Goal: Task Accomplishment & Management: Manage account settings

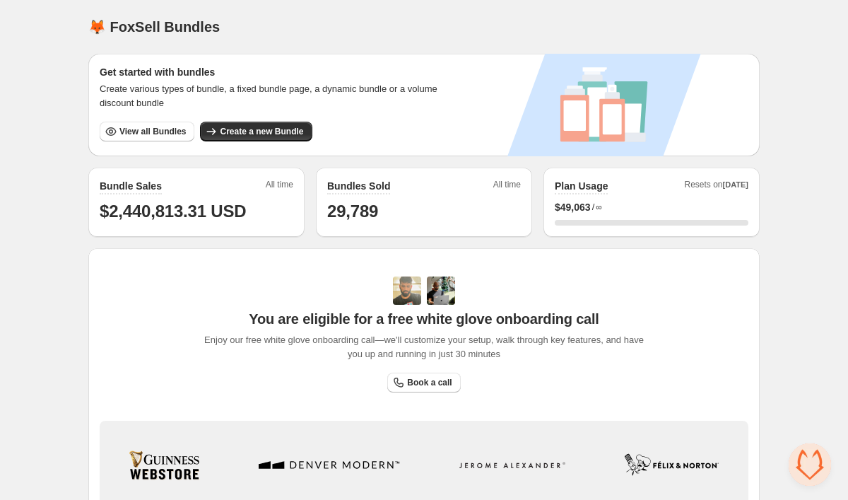
scroll to position [2710, 0]
click at [132, 131] on span "View all Bundles" at bounding box center [152, 131] width 66 height 11
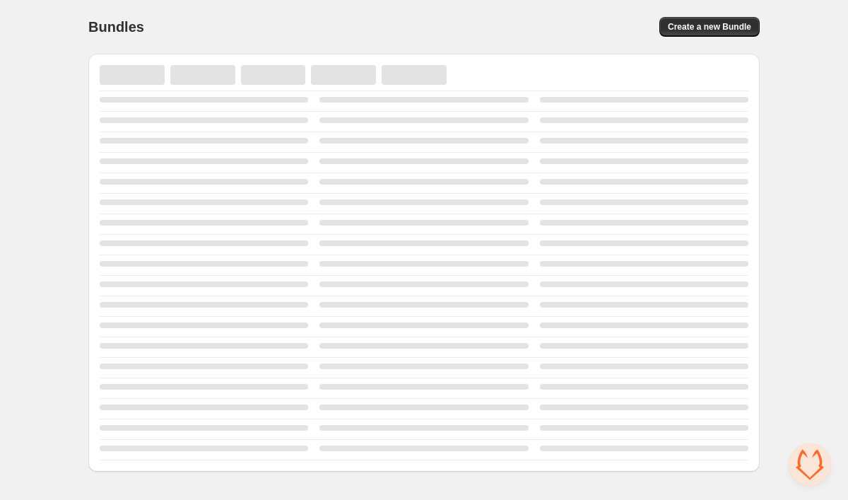
scroll to position [2710, 0]
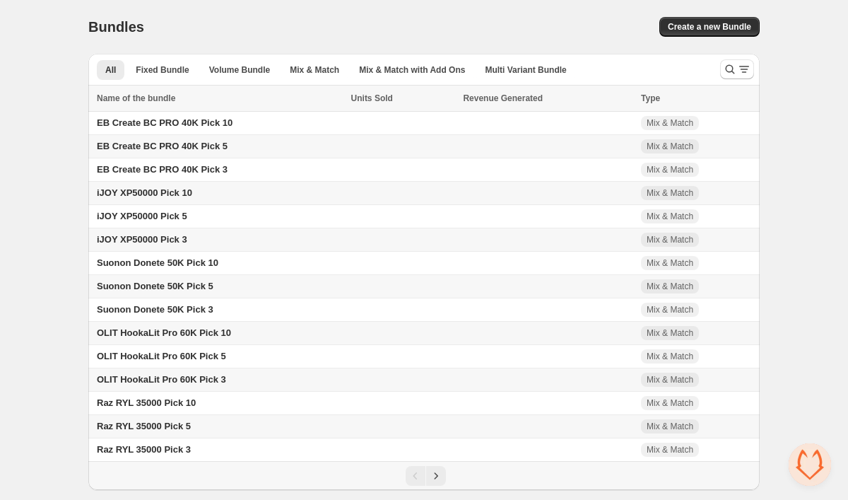
scroll to position [2710, 0]
click at [727, 70] on icon "Search and filter results" at bounding box center [730, 69] width 14 height 14
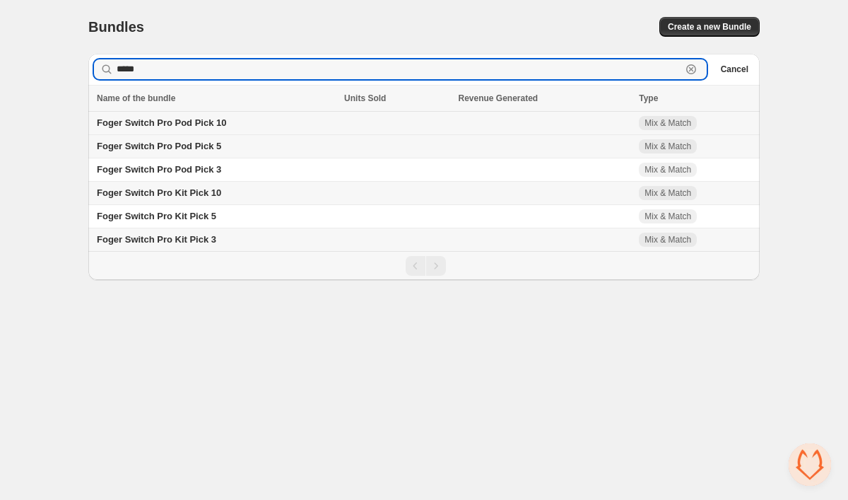
type input "*****"
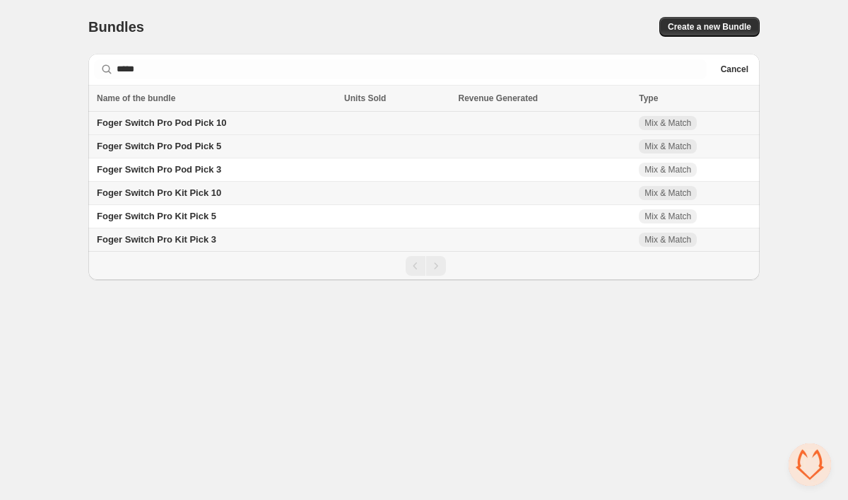
click at [225, 123] on span "Foger Switch Pro Pod Pick 10" at bounding box center [162, 122] width 130 height 11
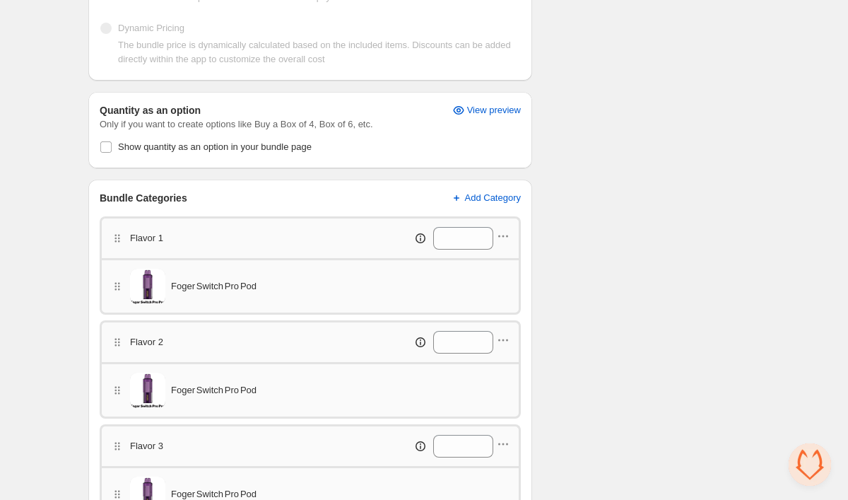
scroll to position [346, 0]
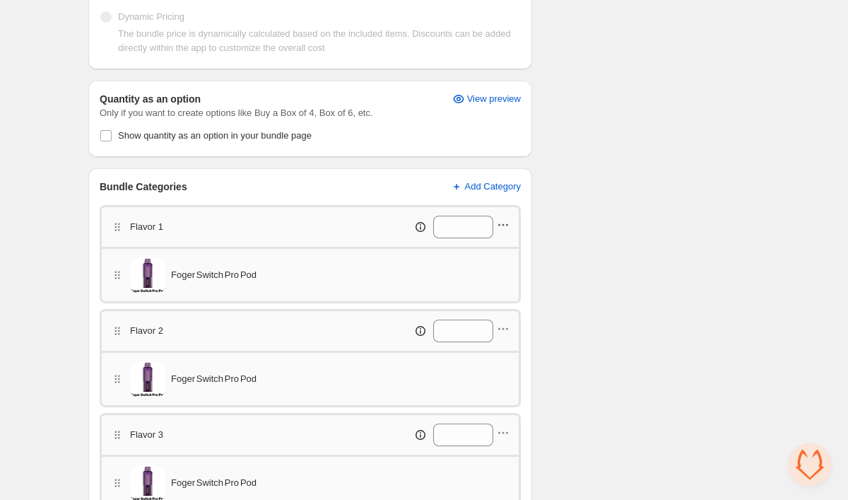
click at [508, 222] on icon "button" at bounding box center [503, 225] width 14 height 14
click at [502, 248] on span "Edit products" at bounding box center [510, 252] width 79 height 14
click at [502, 327] on icon "button" at bounding box center [503, 329] width 14 height 14
click at [501, 353] on span "Edit products" at bounding box center [510, 355] width 79 height 14
click at [504, 433] on icon "button" at bounding box center [504, 433] width 2 height 2
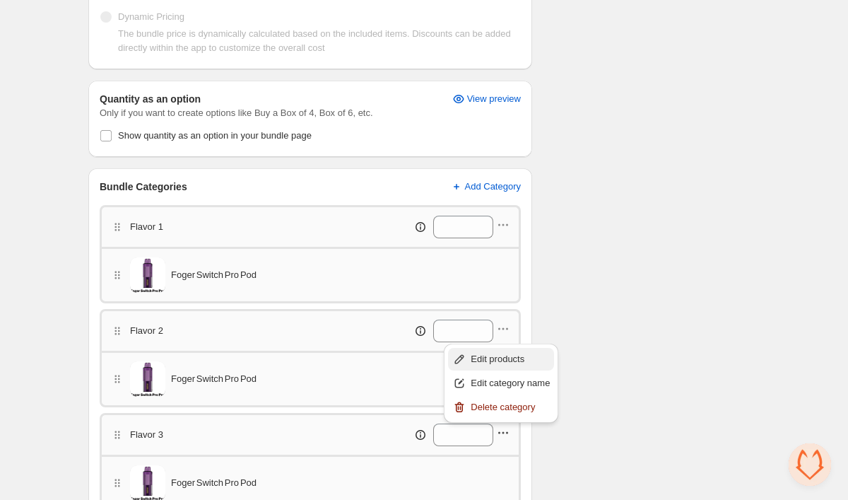
click at [503, 353] on span "Edit products" at bounding box center [510, 359] width 79 height 14
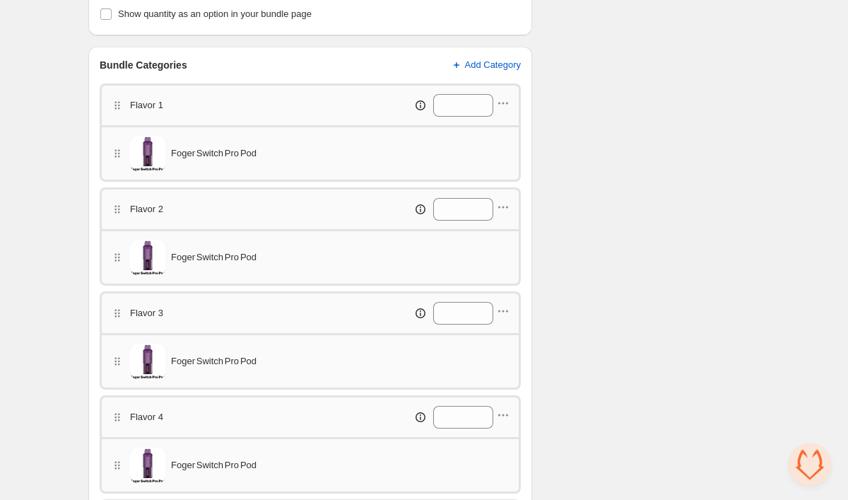
scroll to position [472, 0]
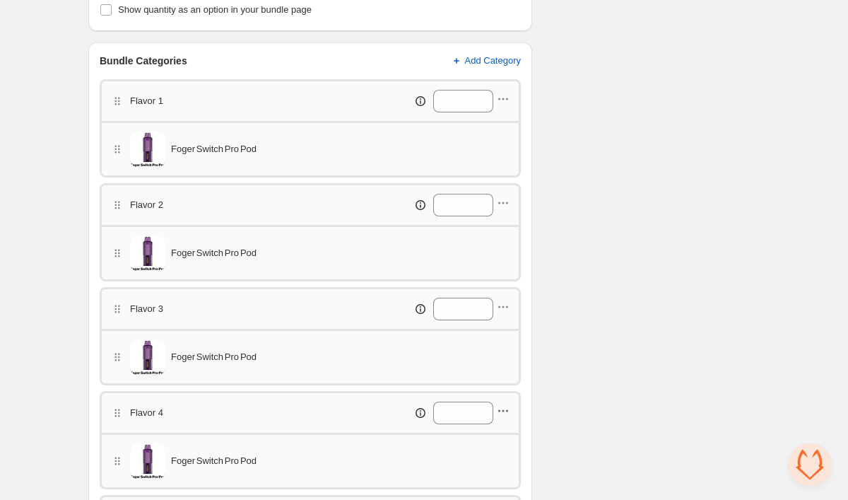
click at [506, 410] on icon "button" at bounding box center [503, 411] width 14 height 14
click at [499, 339] on span "Edit products" at bounding box center [510, 337] width 79 height 14
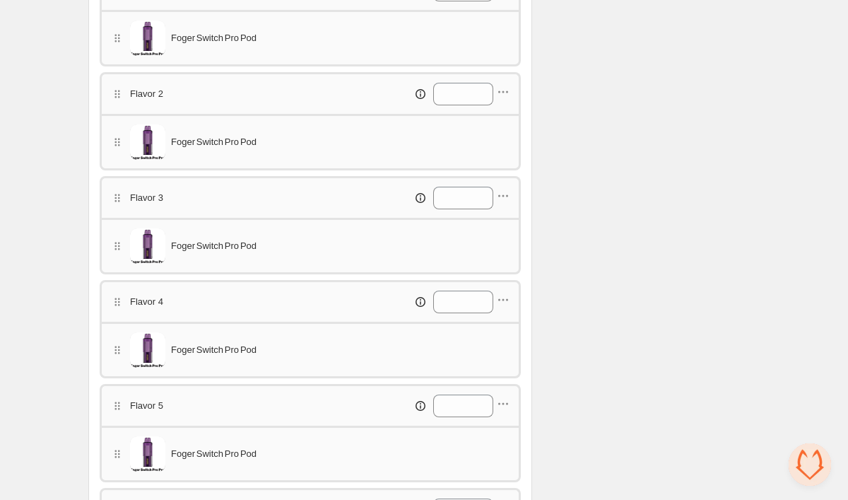
scroll to position [584, 0]
click at [502, 401] on icon "button" at bounding box center [503, 403] width 14 height 14
click at [500, 329] on span "Edit products" at bounding box center [510, 329] width 79 height 14
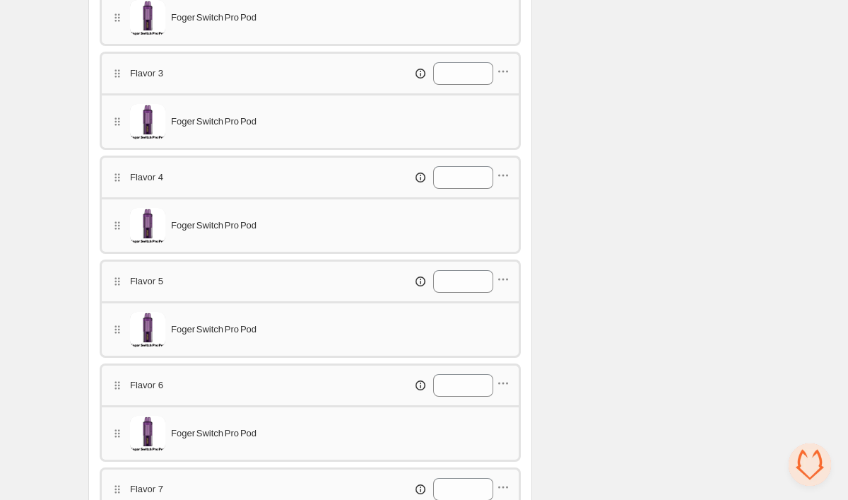
scroll to position [724, 0]
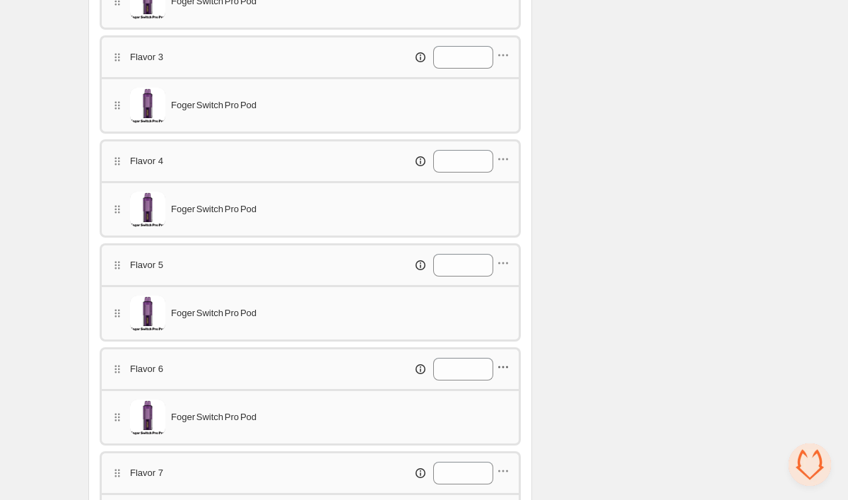
click at [508, 366] on icon "button" at bounding box center [503, 367] width 14 height 14
click at [500, 389] on span "Edit products" at bounding box center [510, 394] width 79 height 14
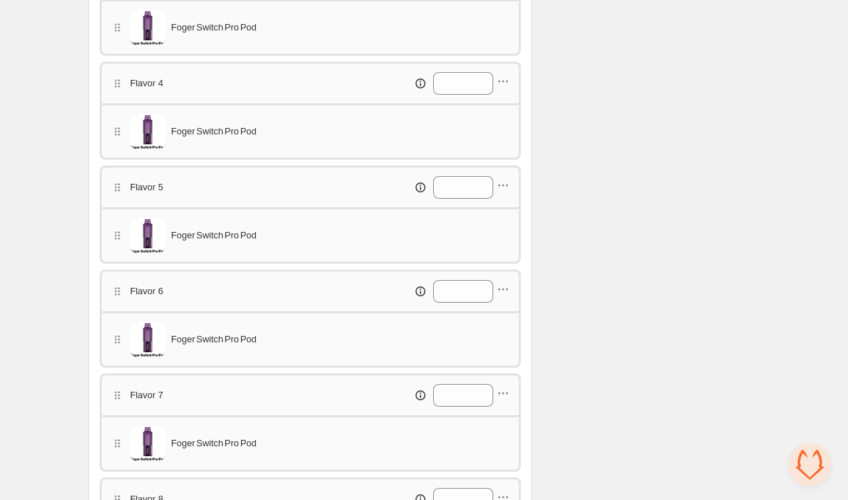
scroll to position [806, 0]
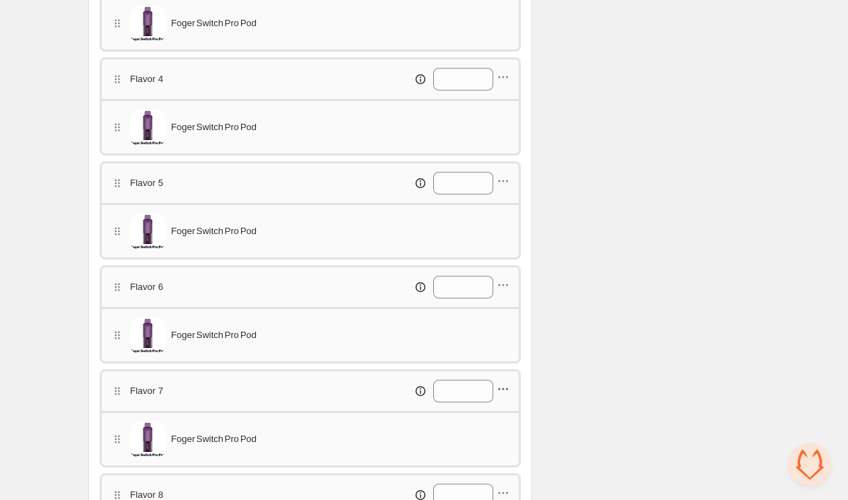
click at [508, 389] on icon "button" at bounding box center [507, 389] width 2 height 2
click at [506, 406] on button "Edit products" at bounding box center [501, 415] width 106 height 23
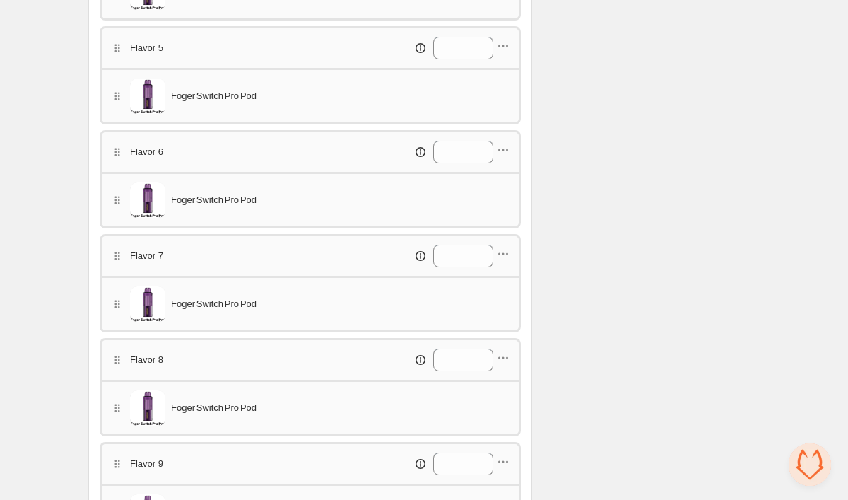
scroll to position [949, 0]
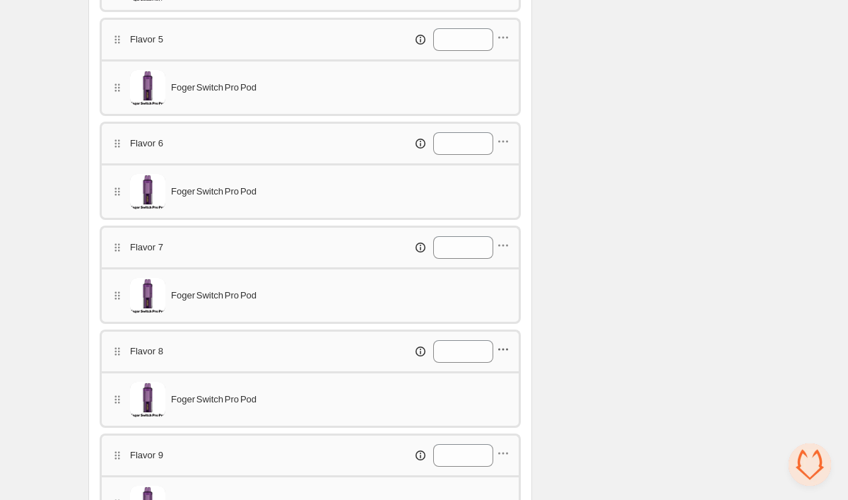
click at [500, 353] on icon "button" at bounding box center [503, 349] width 14 height 14
click at [503, 372] on span "Edit products" at bounding box center [510, 376] width 79 height 14
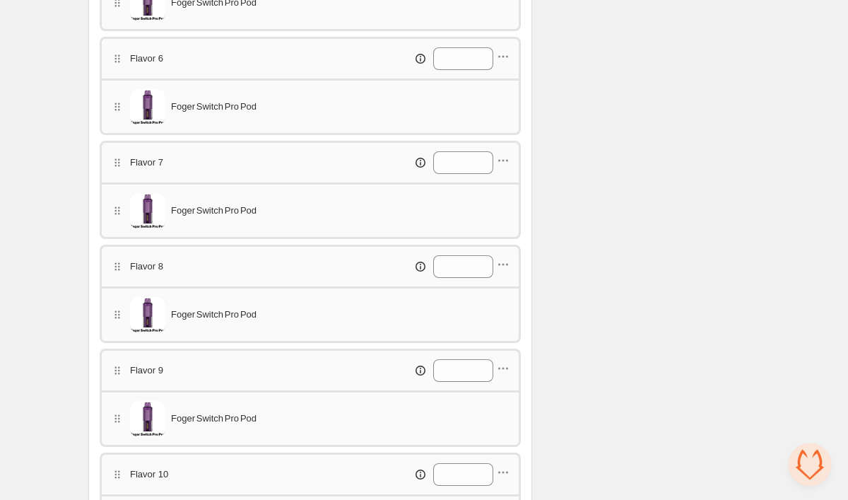
scroll to position [1053, 0]
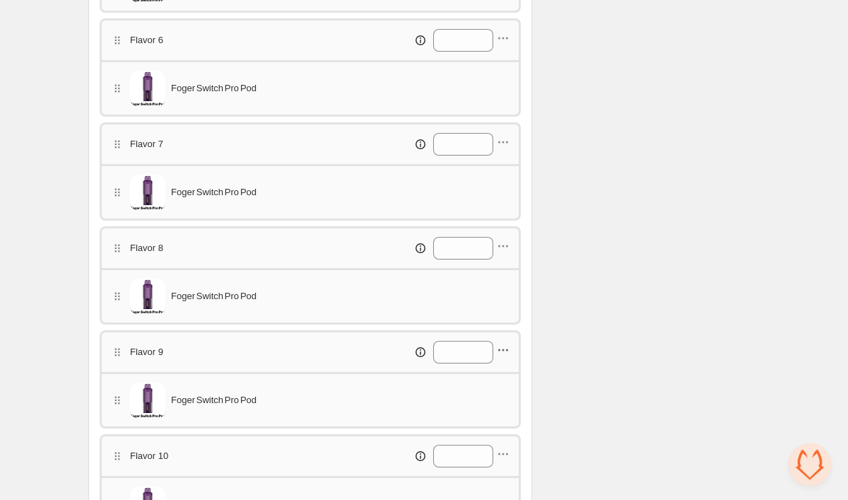
click at [506, 346] on icon "button" at bounding box center [503, 350] width 14 height 14
click at [506, 368] on button "Edit products" at bounding box center [501, 376] width 106 height 23
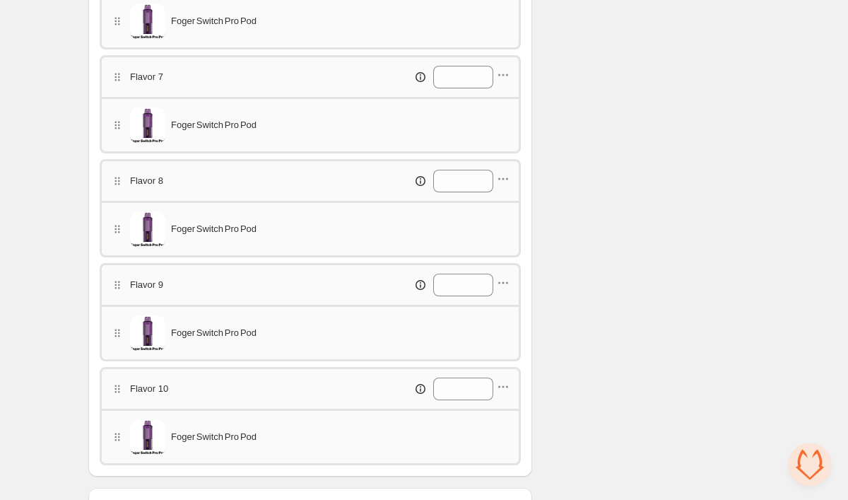
scroll to position [1132, 0]
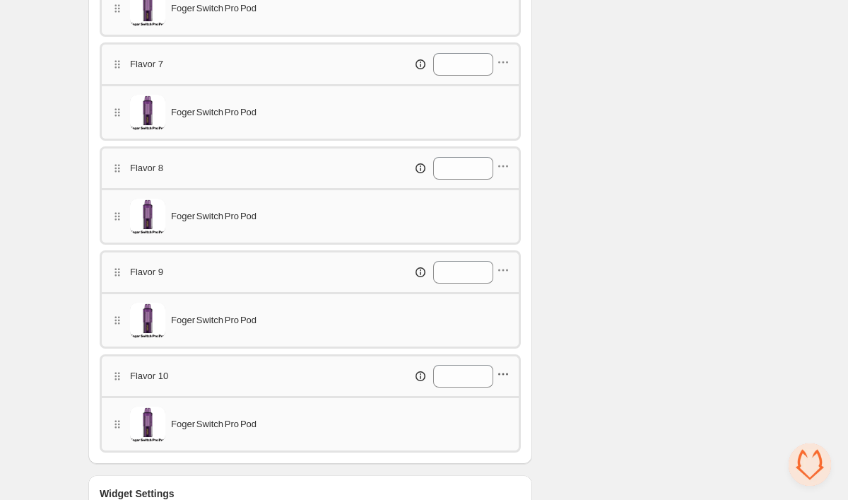
click at [509, 374] on icon "button" at bounding box center [503, 374] width 14 height 14
click at [508, 402] on span "Edit products" at bounding box center [510, 401] width 79 height 14
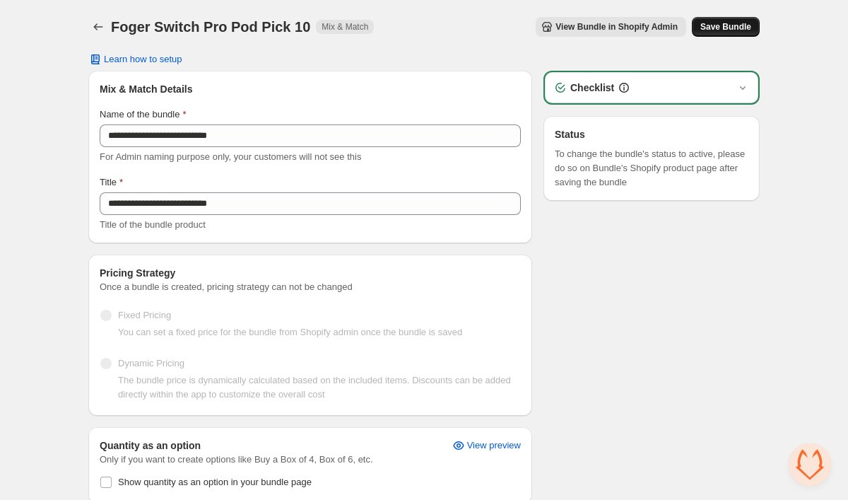
scroll to position [0, 0]
click at [737, 23] on span "Save Bundle" at bounding box center [726, 26] width 51 height 11
click at [751, 25] on span "Save Bundle" at bounding box center [726, 26] width 51 height 11
click at [103, 27] on icon "Back" at bounding box center [98, 27] width 14 height 14
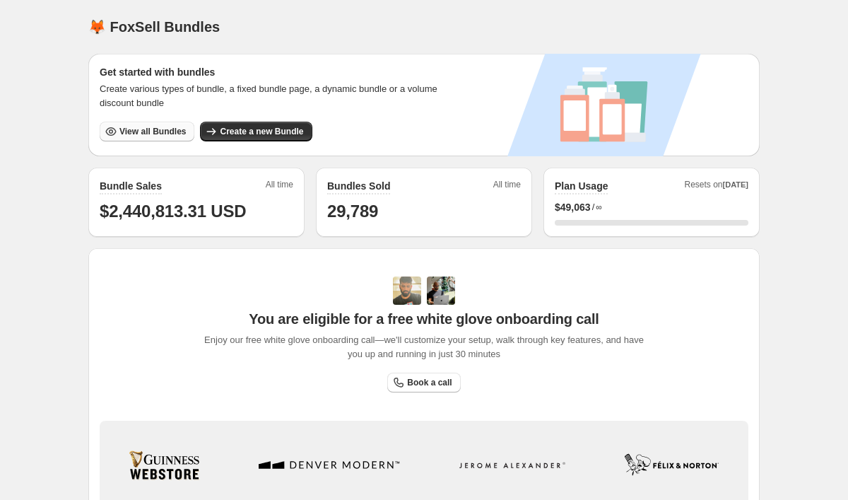
click at [167, 139] on button "View all Bundles" at bounding box center [147, 132] width 95 height 20
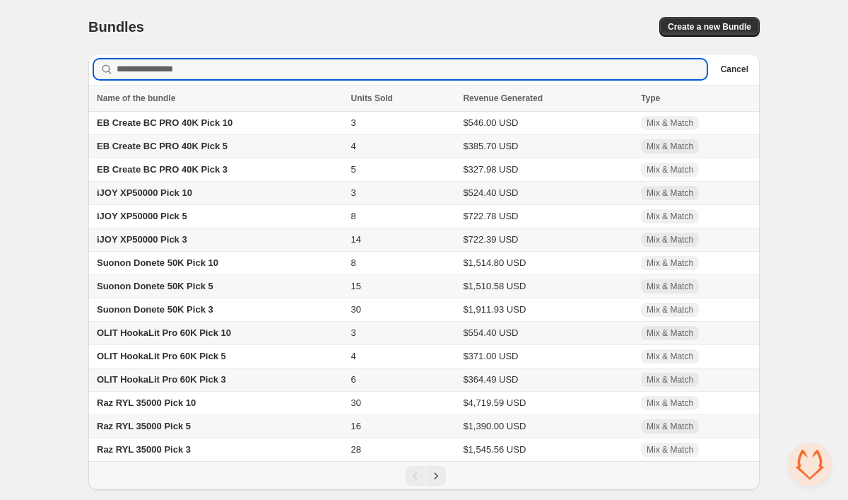
scroll to position [2710, 0]
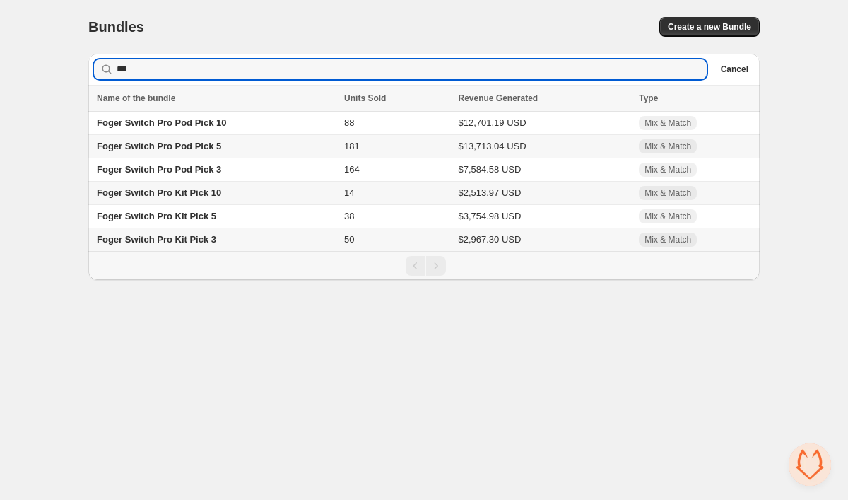
type input "***"
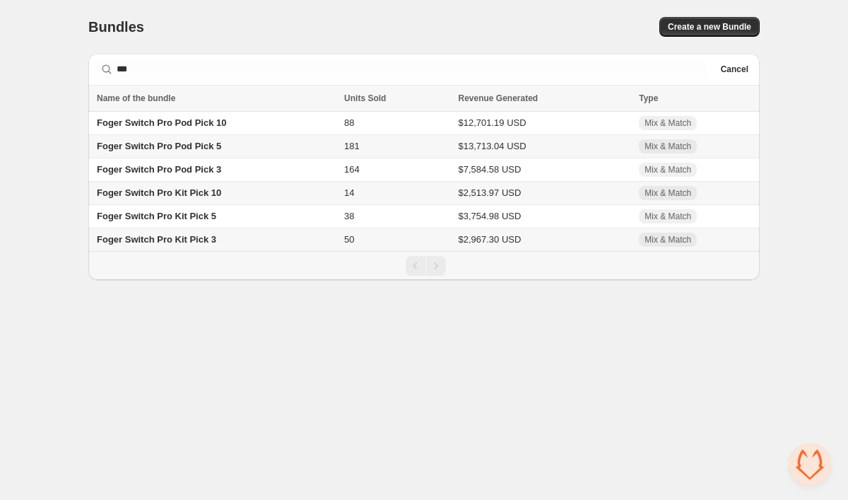
click at [161, 146] on span "Foger Switch Pro Pod Pick 5" at bounding box center [159, 146] width 124 height 11
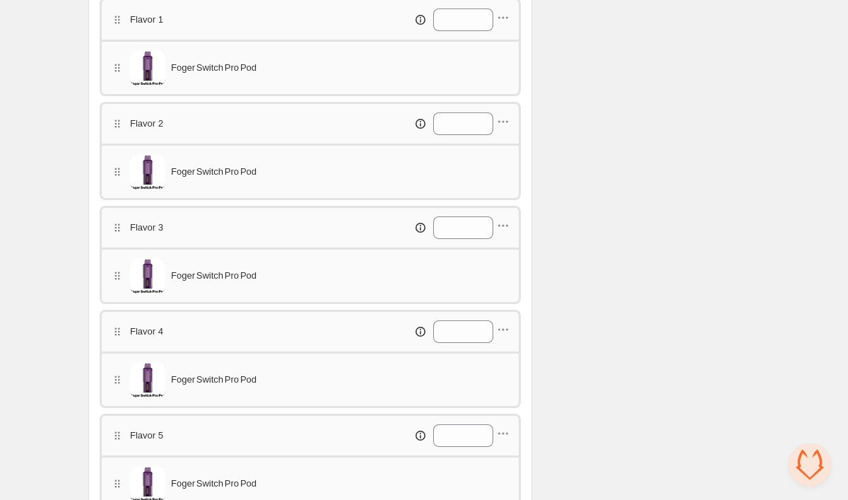
scroll to position [553, 0]
click at [503, 20] on icon "button" at bounding box center [504, 19] width 2 height 2
click at [503, 40] on span "Edit products" at bounding box center [510, 45] width 79 height 14
click at [510, 119] on icon "button" at bounding box center [503, 122] width 14 height 14
click at [505, 147] on span "Edit products" at bounding box center [510, 149] width 79 height 14
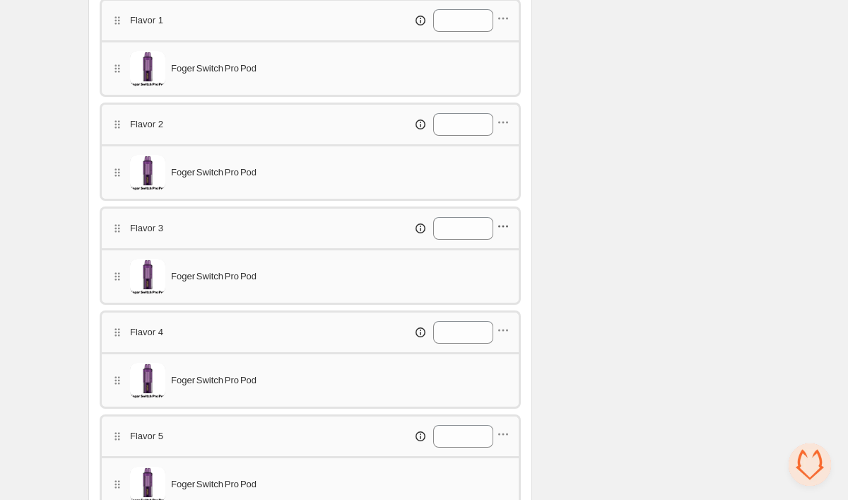
click at [508, 229] on icon "button" at bounding box center [503, 226] width 14 height 14
click at [507, 252] on span "Edit products" at bounding box center [510, 253] width 79 height 14
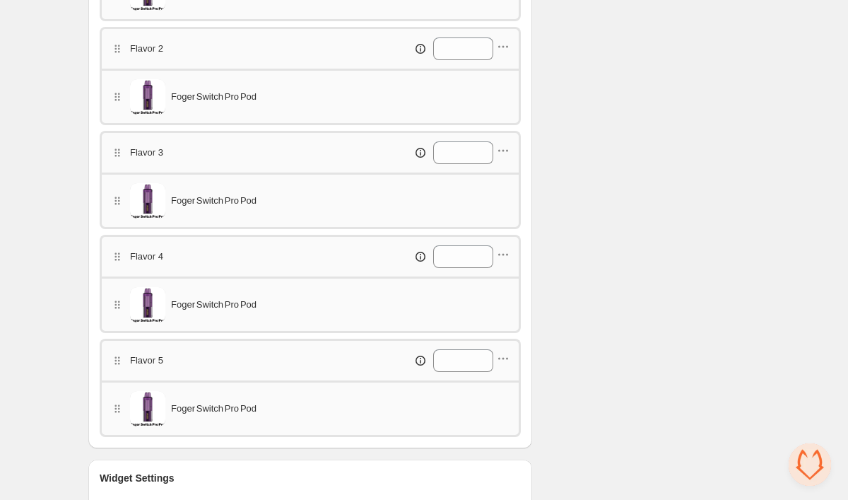
scroll to position [632, 0]
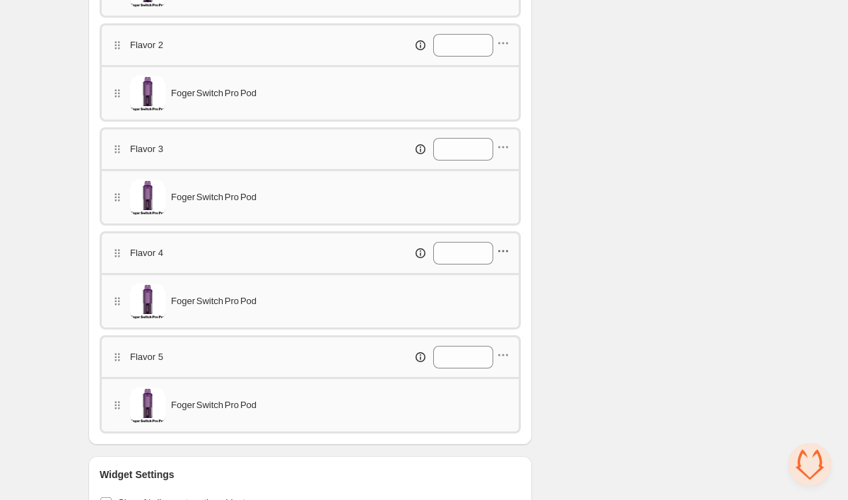
click at [501, 253] on icon "button" at bounding box center [503, 251] width 14 height 14
click at [505, 268] on button "Edit products" at bounding box center [501, 277] width 106 height 23
click at [507, 353] on icon "button" at bounding box center [503, 355] width 14 height 14
click at [505, 375] on span "Edit products" at bounding box center [510, 382] width 79 height 14
click at [506, 355] on icon "button" at bounding box center [503, 355] width 14 height 14
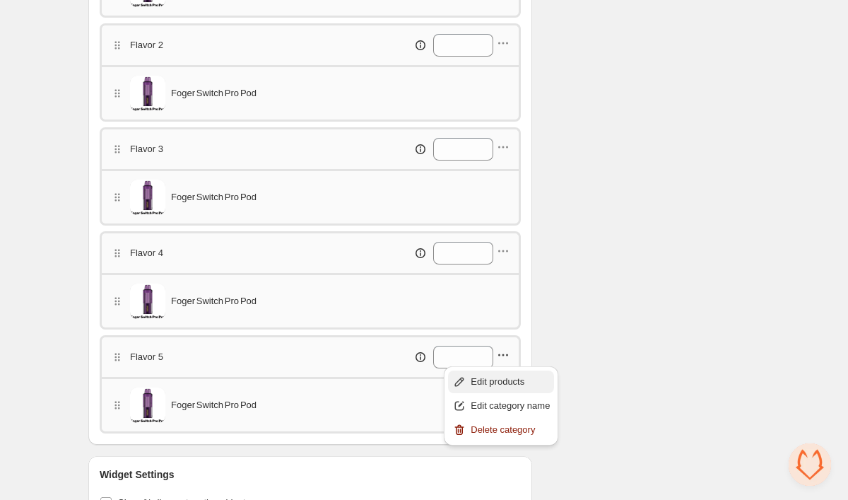
click at [505, 372] on button "Edit products" at bounding box center [501, 381] width 106 height 23
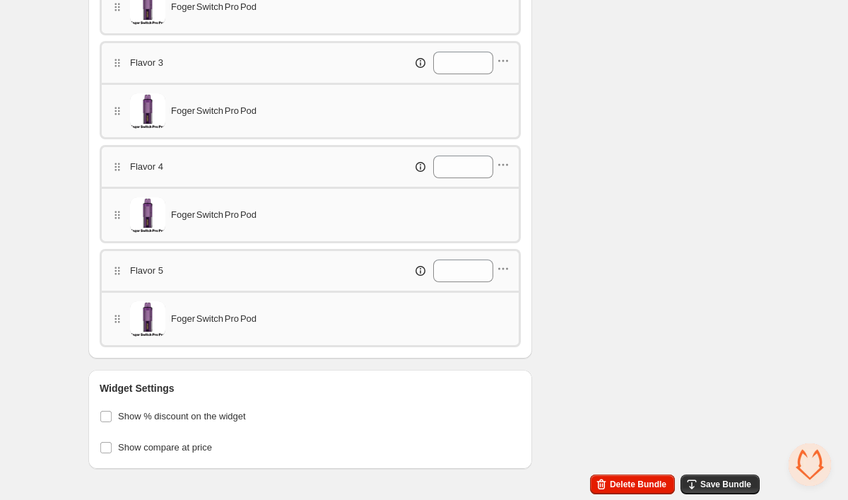
scroll to position [718, 0]
click at [702, 476] on button "Save Bundle" at bounding box center [720, 484] width 79 height 20
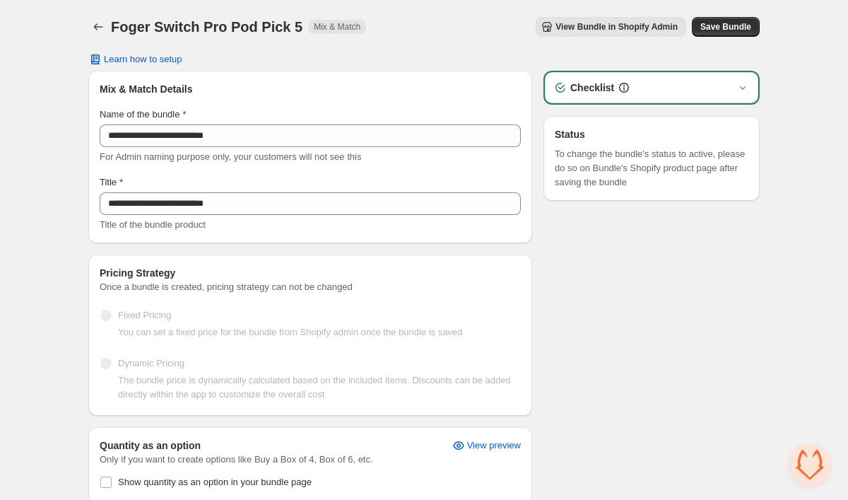
scroll to position [0, 0]
click at [104, 30] on icon "Back" at bounding box center [98, 27] width 14 height 14
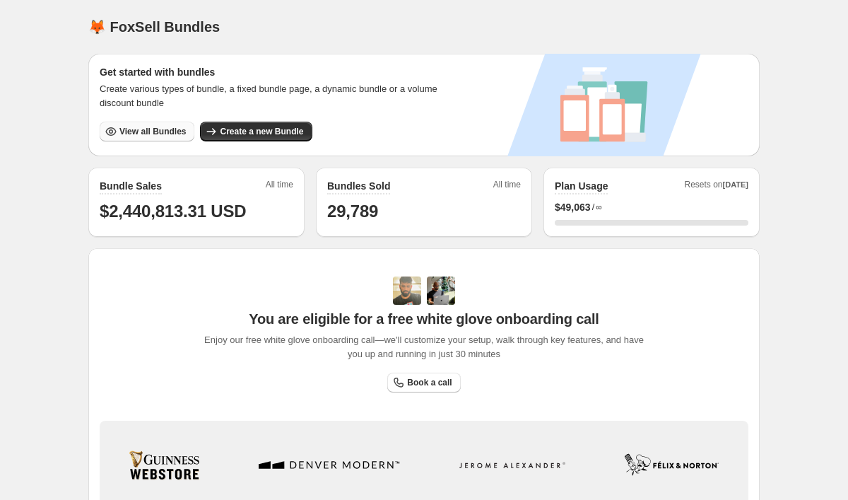
click at [161, 131] on span "View all Bundles" at bounding box center [152, 131] width 66 height 11
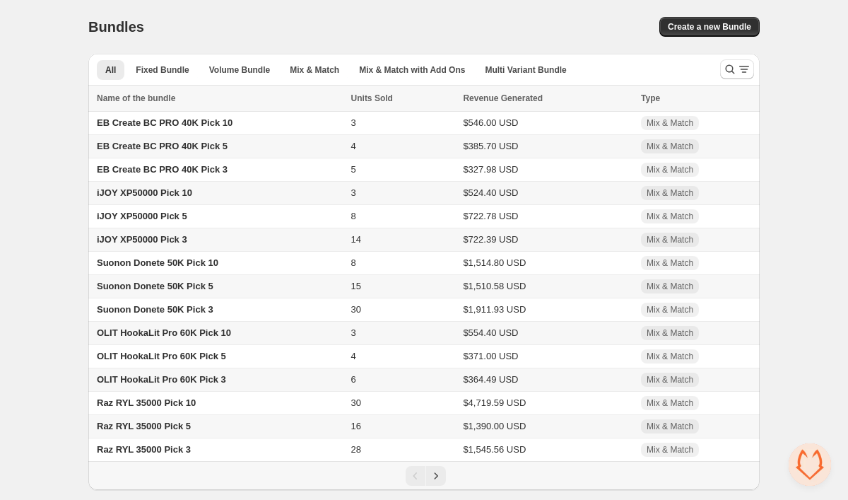
scroll to position [2710, 0]
click at [725, 73] on icon "Search and filter results" at bounding box center [730, 69] width 14 height 14
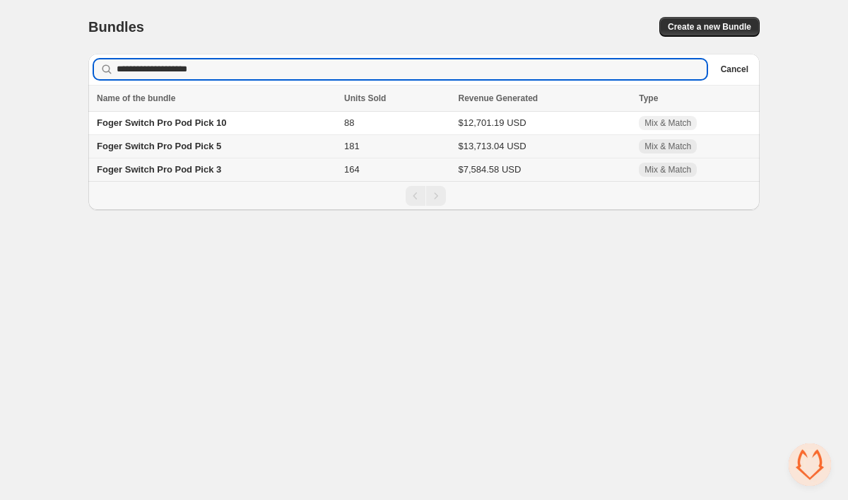
type input "**********"
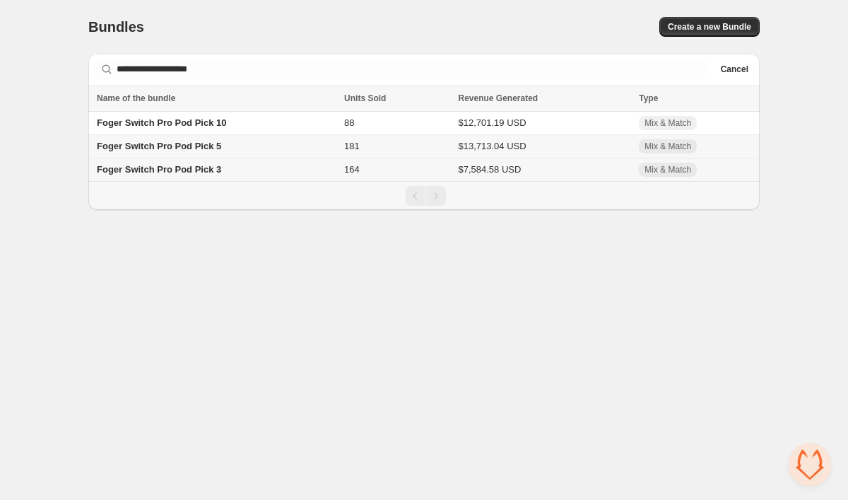
click at [244, 170] on div "Foger Switch Pro Pod Pick 3" at bounding box center [216, 170] width 239 height 14
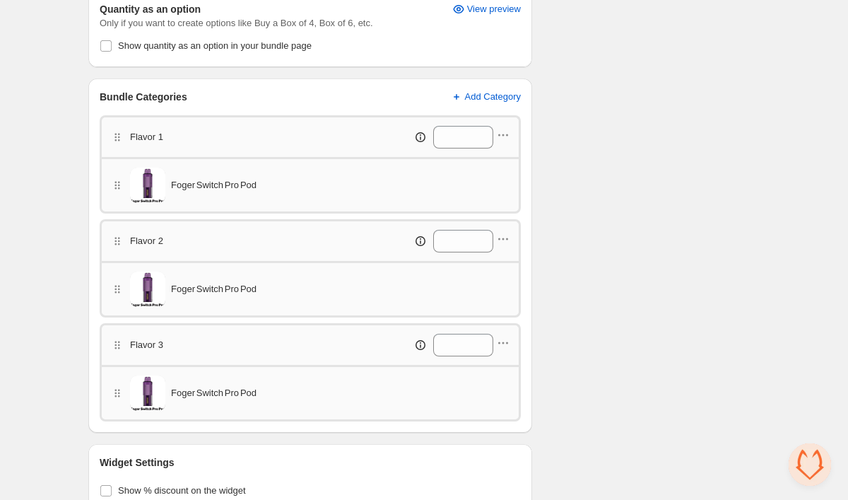
scroll to position [479, 0]
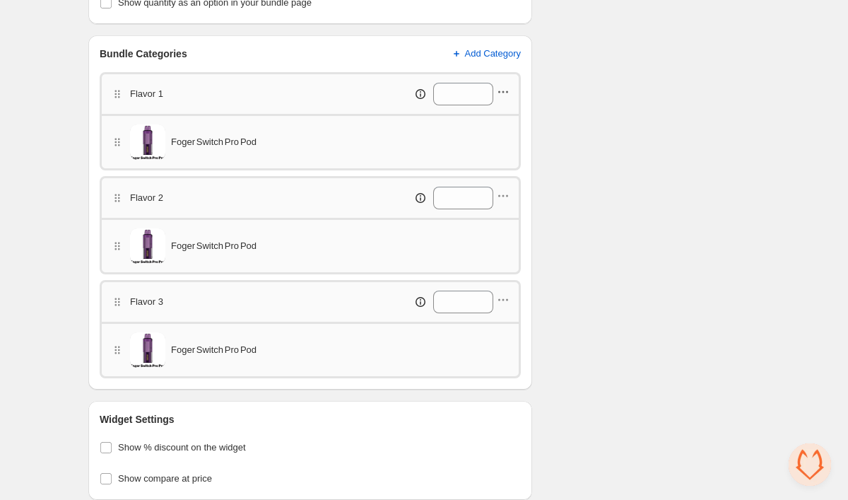
click at [507, 94] on icon "button" at bounding box center [503, 92] width 14 height 14
click at [501, 124] on span "Edit products" at bounding box center [510, 119] width 79 height 14
click at [507, 195] on icon "button" at bounding box center [503, 196] width 14 height 14
click at [503, 223] on span "Edit products" at bounding box center [510, 223] width 79 height 14
click at [504, 294] on icon "button" at bounding box center [503, 300] width 14 height 14
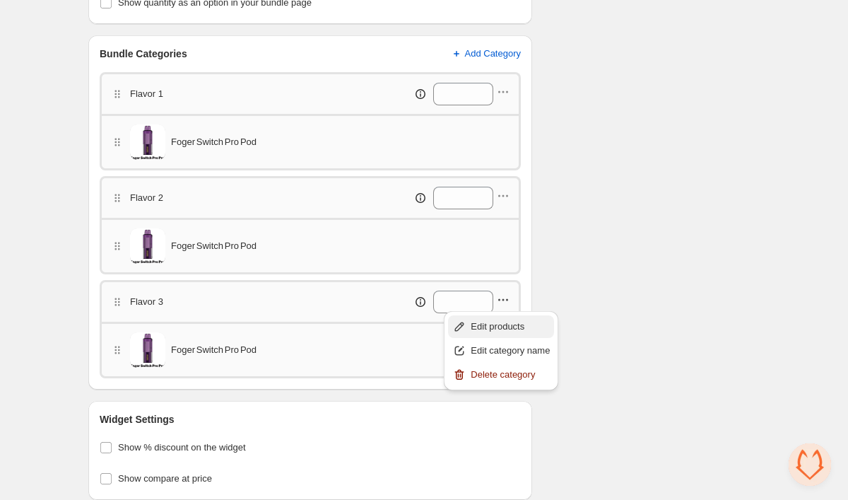
click at [503, 322] on span "Edit products" at bounding box center [510, 327] width 79 height 14
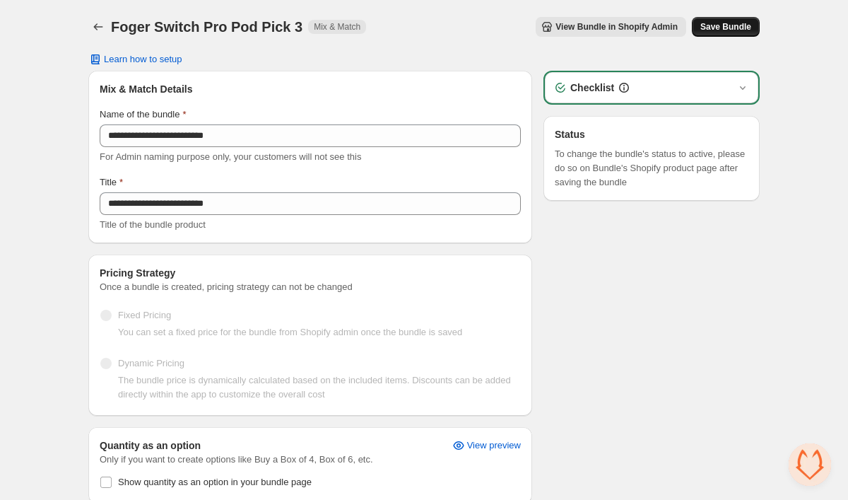
scroll to position [0, 0]
click at [713, 30] on span "Save Bundle" at bounding box center [726, 26] width 51 height 11
click at [100, 28] on icon "Back" at bounding box center [98, 27] width 14 height 14
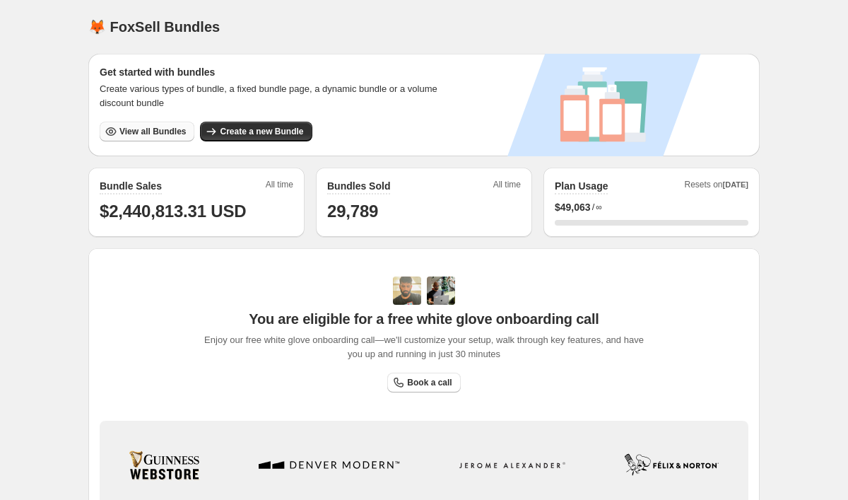
click at [160, 139] on button "View all Bundles" at bounding box center [147, 132] width 95 height 20
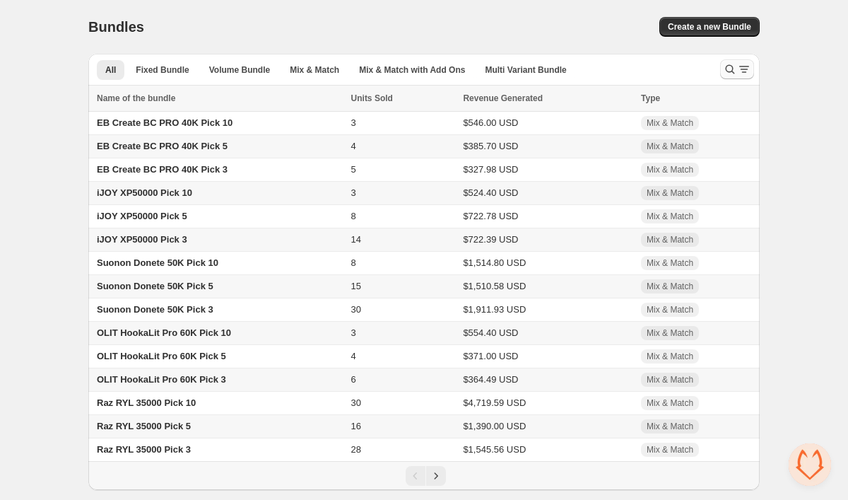
scroll to position [2710, 0]
click at [734, 71] on icon "Search and filter results" at bounding box center [730, 69] width 14 height 14
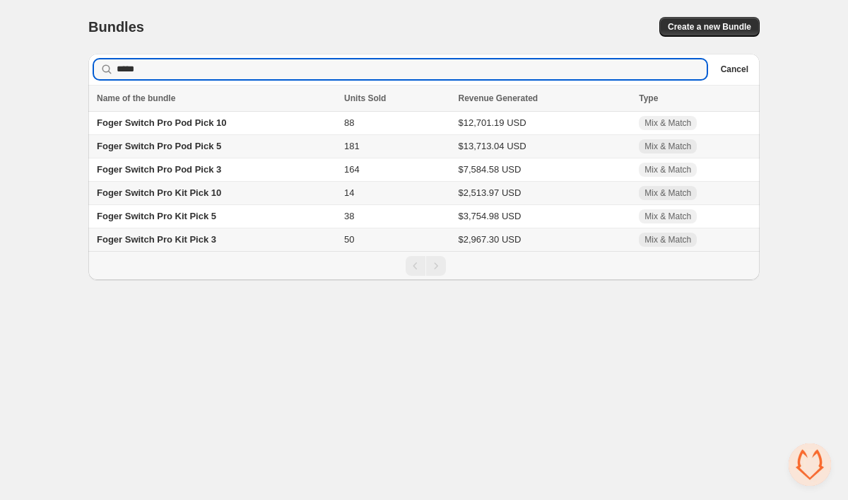
type input "*****"
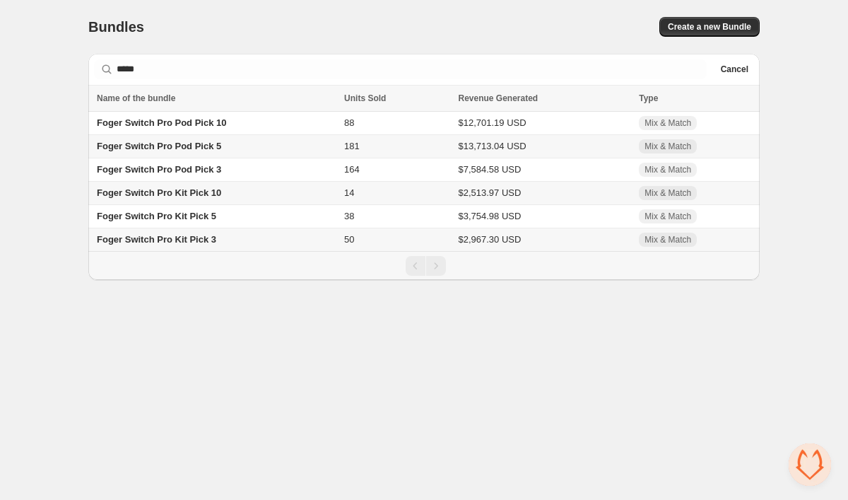
click at [235, 197] on div "Foger Switch Pro Kit Pick 10" at bounding box center [216, 193] width 239 height 14
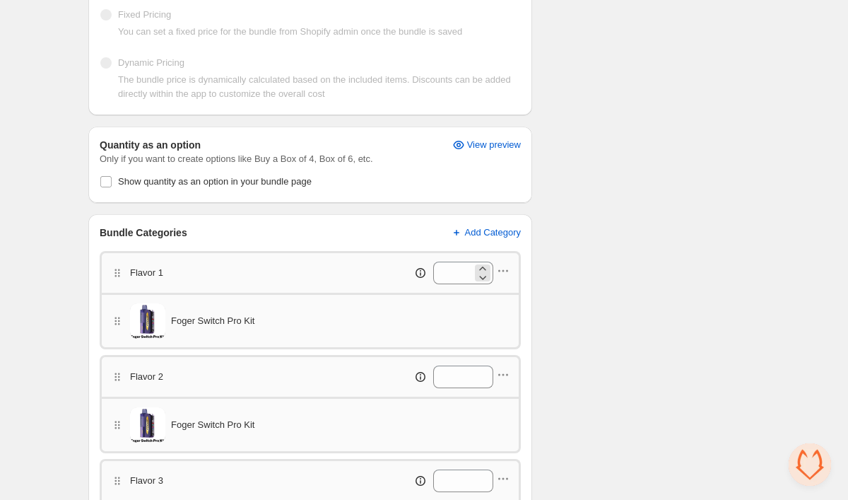
scroll to position [310, 0]
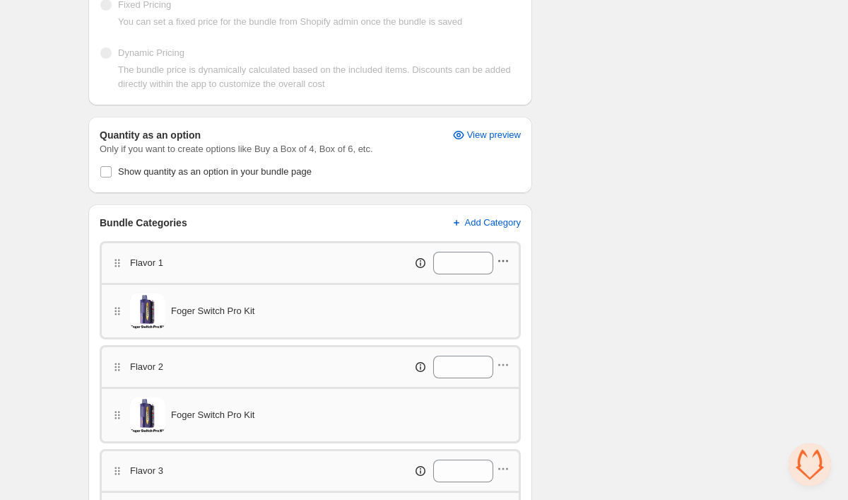
click at [503, 260] on icon "button" at bounding box center [504, 261] width 2 height 2
click at [500, 293] on span "Edit products" at bounding box center [510, 288] width 79 height 14
click at [507, 362] on icon "button" at bounding box center [503, 365] width 14 height 14
click at [501, 392] on span "Edit products" at bounding box center [510, 392] width 79 height 14
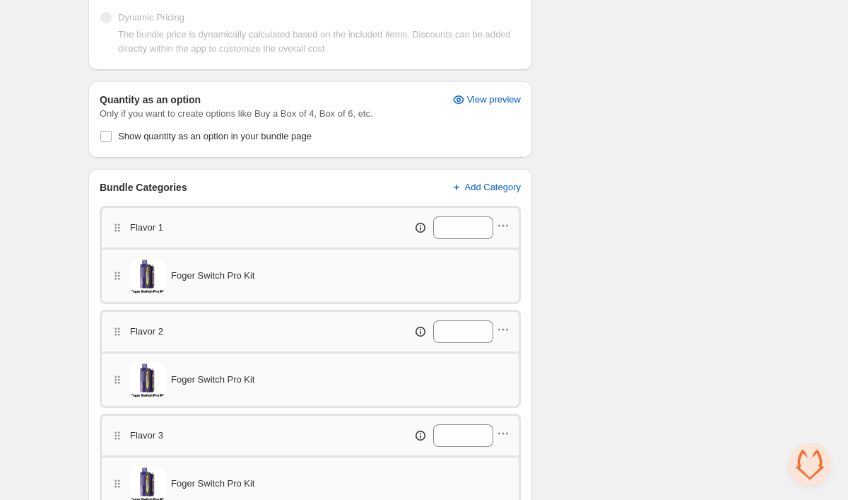
scroll to position [367, 0]
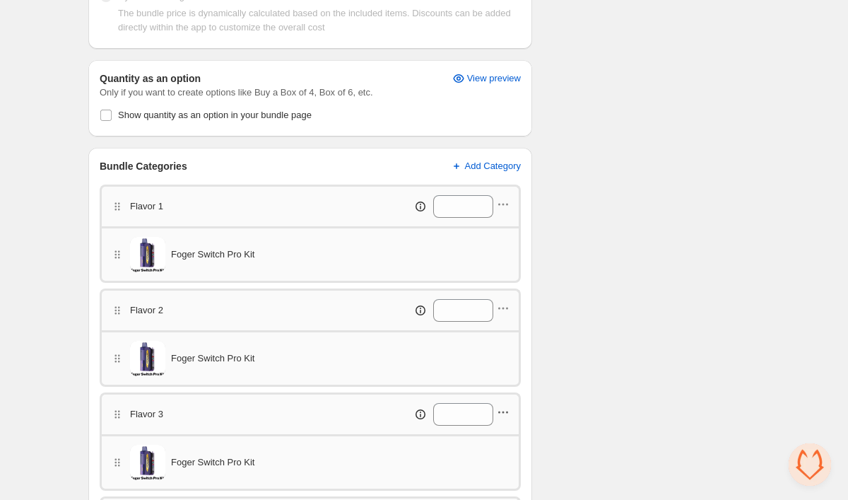
click at [501, 408] on icon "button" at bounding box center [503, 412] width 14 height 14
click at [494, 339] on span "Edit products" at bounding box center [510, 339] width 79 height 14
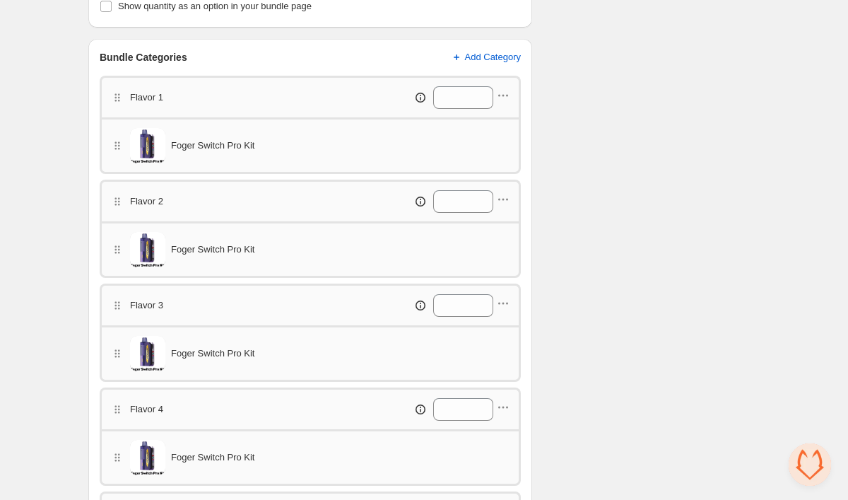
scroll to position [524, 0]
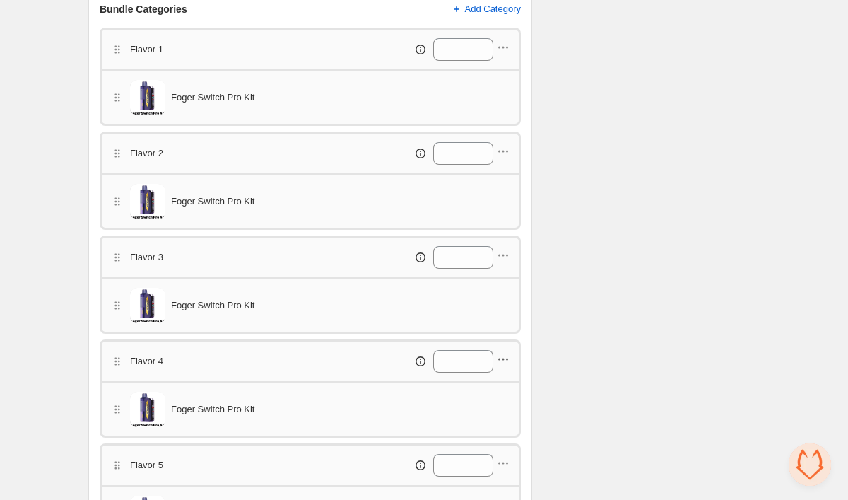
click at [503, 358] on icon "button" at bounding box center [504, 359] width 2 height 2
click at [506, 375] on button "Edit products" at bounding box center [501, 386] width 106 height 23
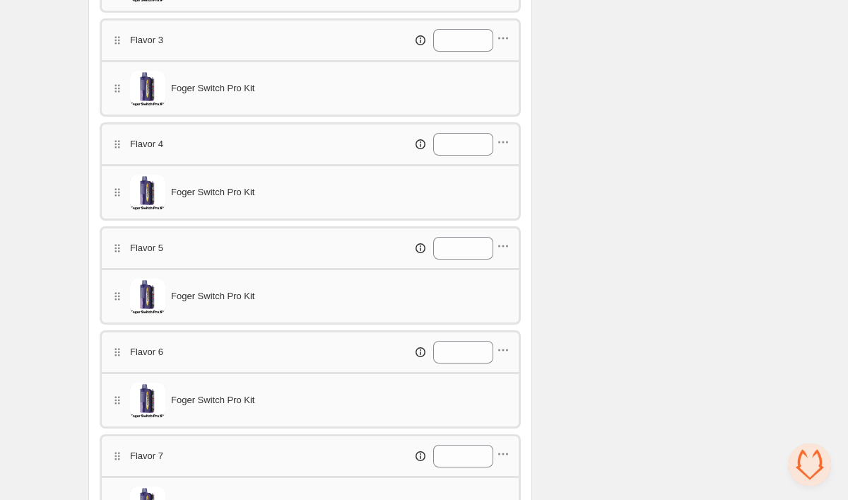
scroll to position [743, 0]
click at [503, 347] on icon "button" at bounding box center [504, 348] width 2 height 2
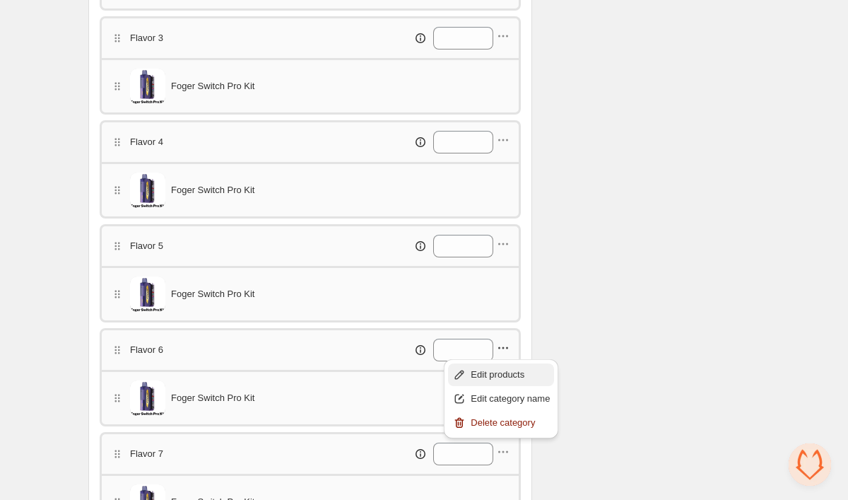
click at [500, 370] on span "Edit products" at bounding box center [510, 375] width 79 height 14
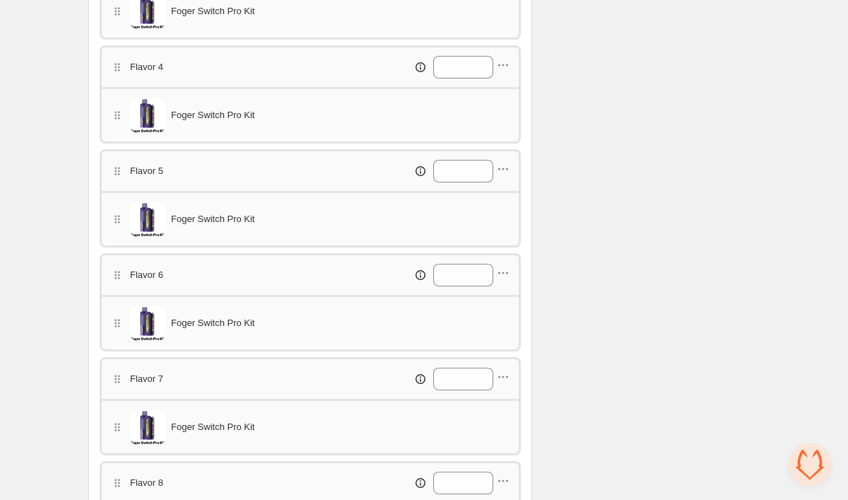
scroll to position [838, 0]
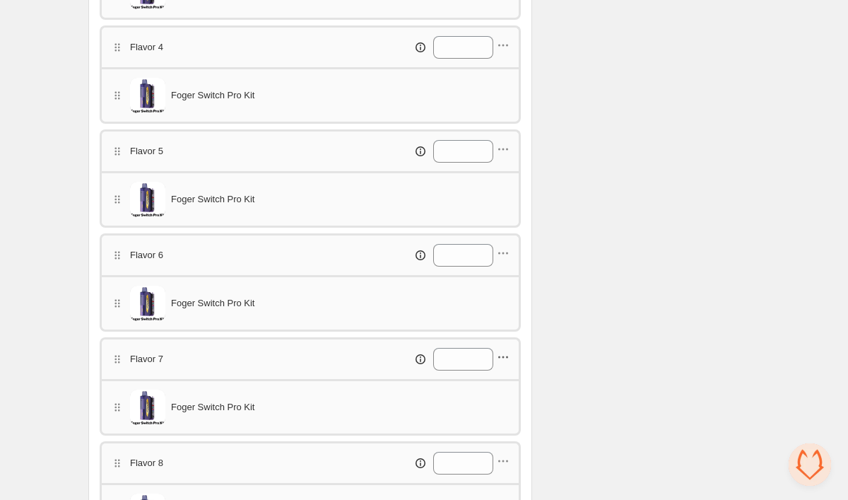
click at [505, 358] on icon "button" at bounding box center [503, 357] width 14 height 14
click at [503, 381] on span "Edit products" at bounding box center [510, 384] width 79 height 14
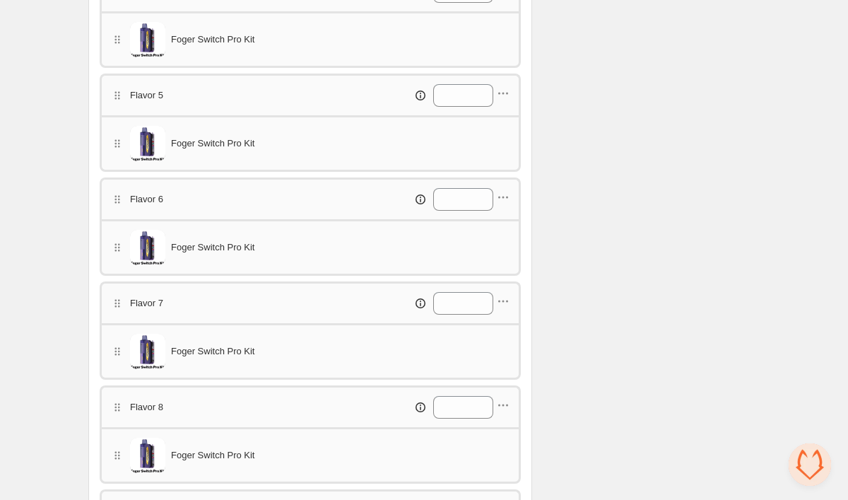
scroll to position [894, 0]
click at [503, 402] on icon "button" at bounding box center [503, 404] width 14 height 14
click at [501, 327] on span "Edit products" at bounding box center [510, 331] width 79 height 14
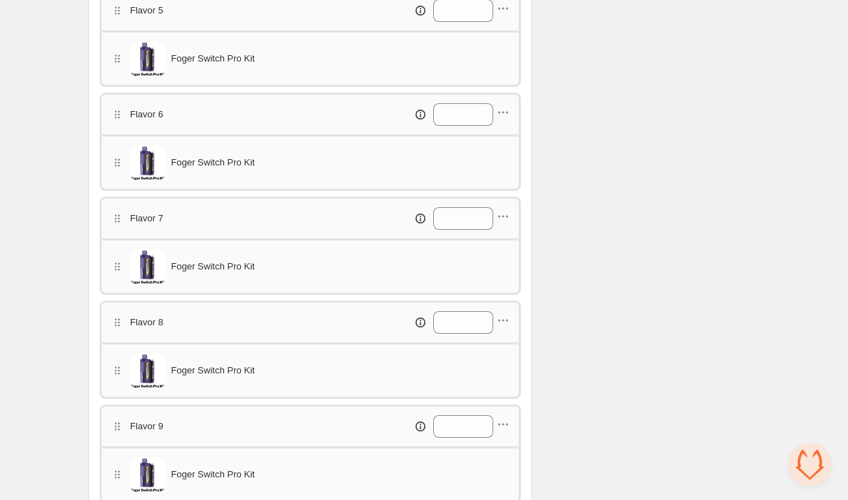
scroll to position [987, 0]
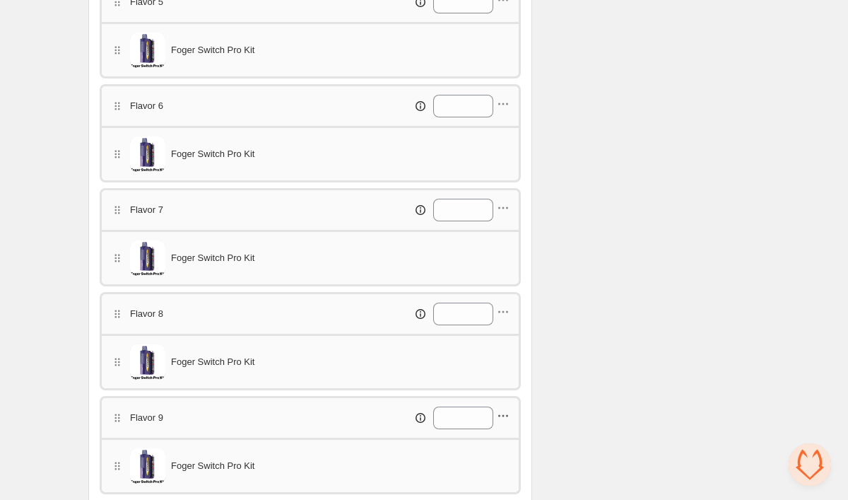
click at [505, 416] on icon "button" at bounding box center [503, 416] width 14 height 14
click at [505, 343] on span "Edit products" at bounding box center [510, 342] width 79 height 14
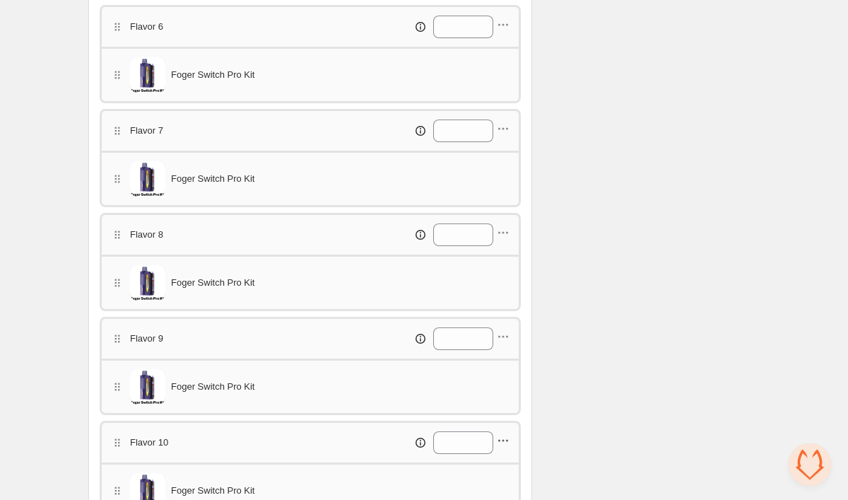
click at [503, 442] on icon "button" at bounding box center [504, 441] width 2 height 2
click at [507, 363] on span "Edit products" at bounding box center [510, 367] width 79 height 14
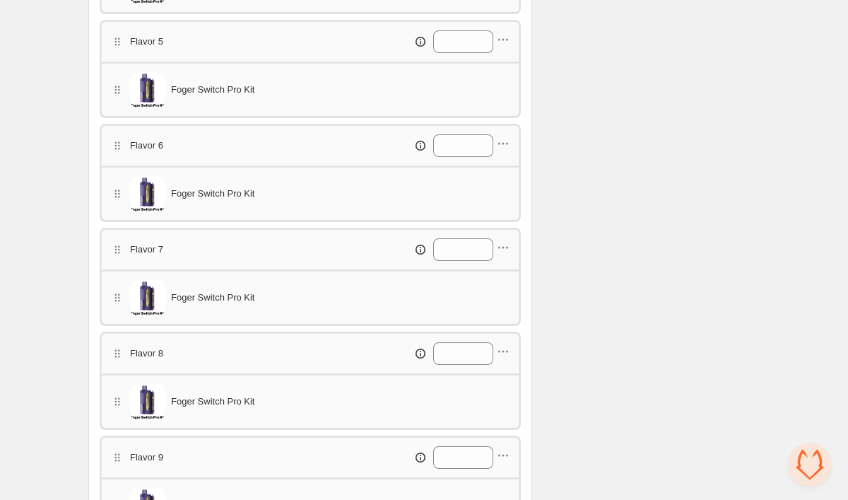
scroll to position [946, 0]
click at [503, 43] on icon "button" at bounding box center [503, 41] width 14 height 14
click at [500, 74] on span "Edit products" at bounding box center [510, 68] width 79 height 14
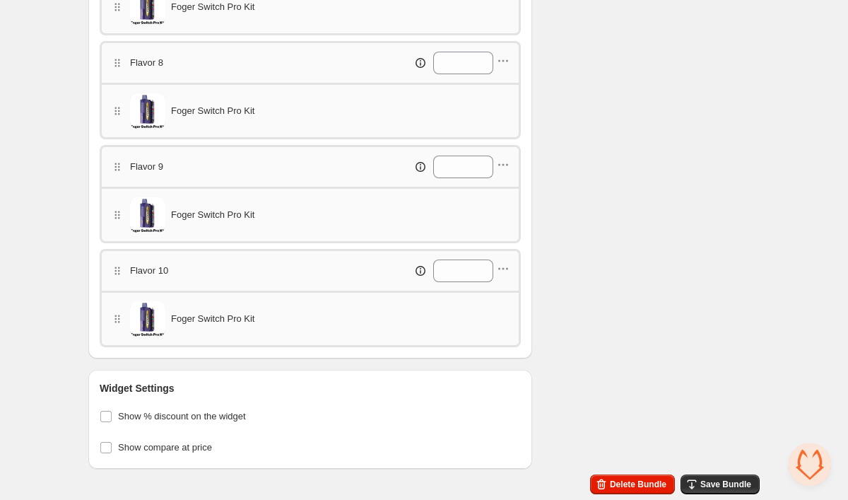
scroll to position [1238, 0]
click at [698, 481] on icon "button" at bounding box center [692, 484] width 14 height 14
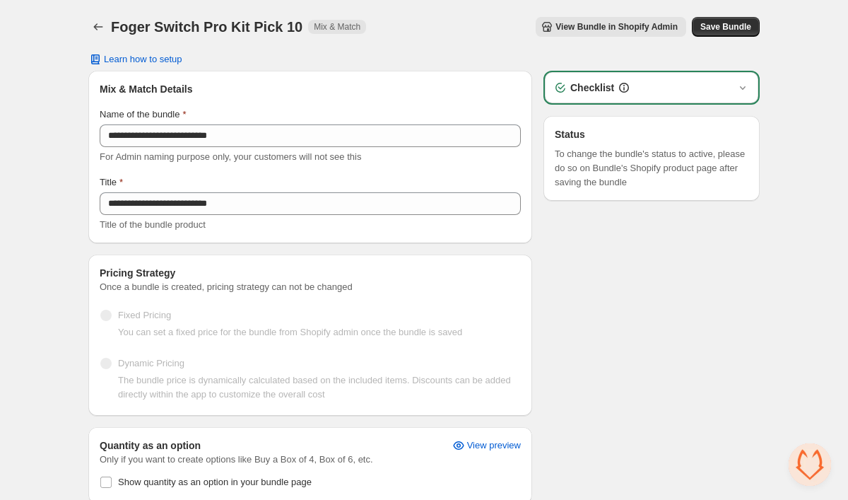
scroll to position [0, 0]
click at [103, 32] on icon "Back" at bounding box center [98, 27] width 14 height 14
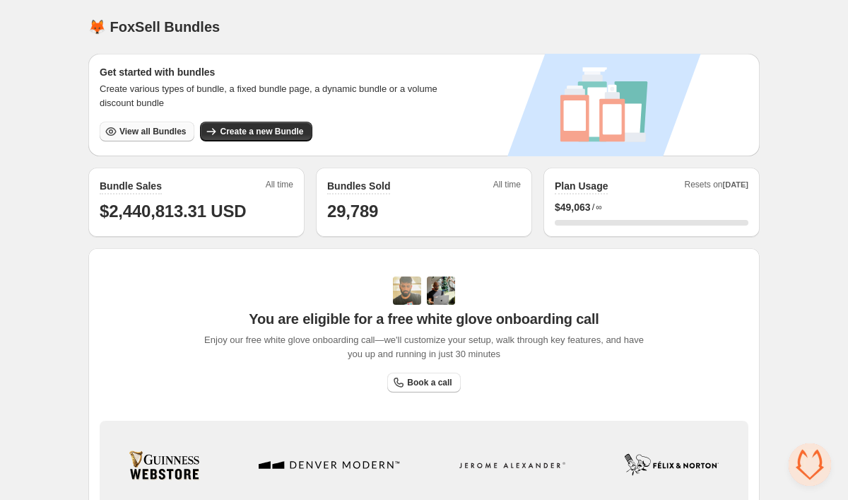
scroll to position [2710, 0]
click at [161, 134] on span "View all Bundles" at bounding box center [152, 131] width 66 height 11
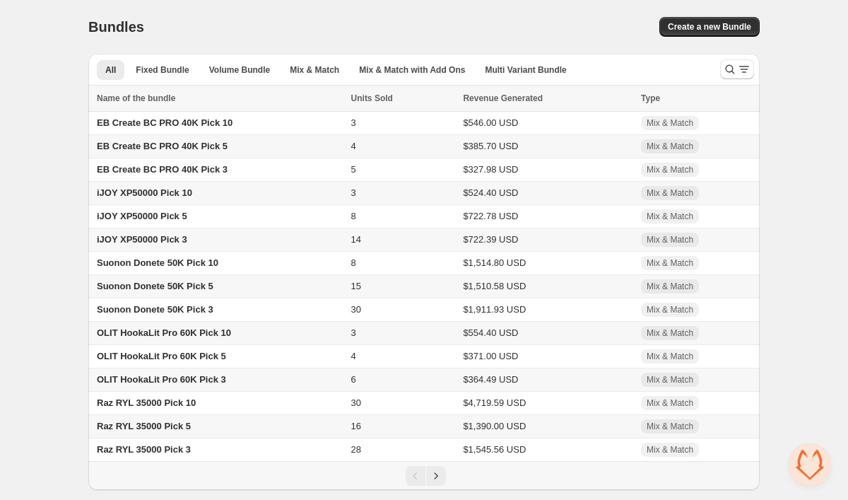
scroll to position [2710, 0]
click at [730, 64] on icon "Search and filter results" at bounding box center [730, 69] width 14 height 14
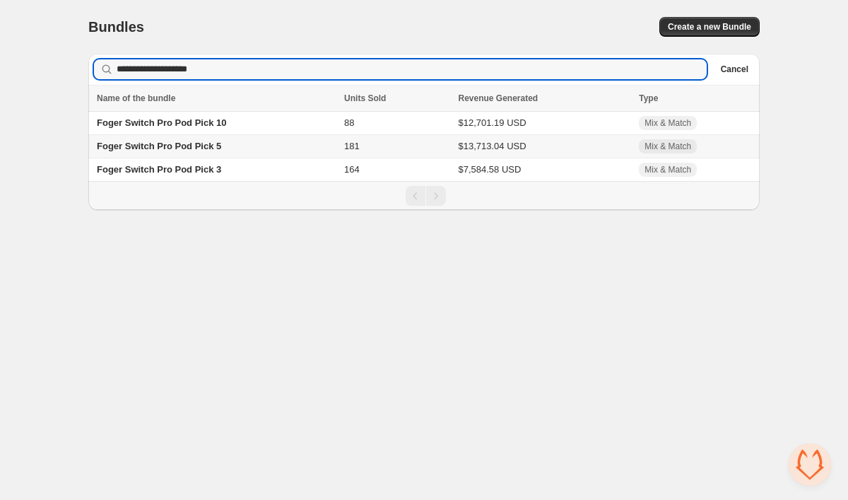
type input "**********"
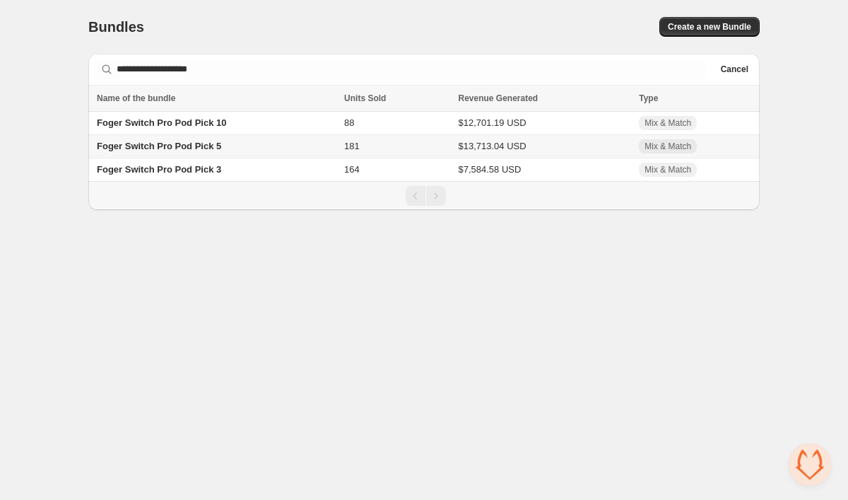
click at [200, 147] on span "Foger Switch Pro Pod Pick 5" at bounding box center [159, 146] width 124 height 11
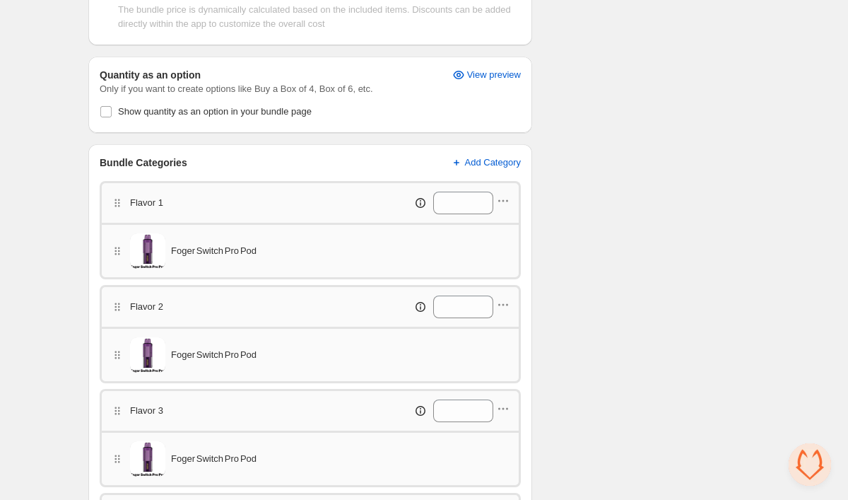
scroll to position [376, 0]
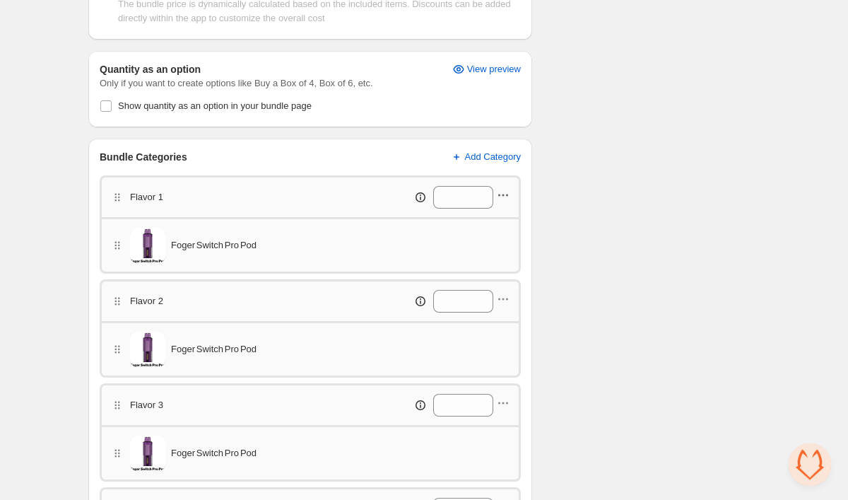
click at [507, 196] on icon "button" at bounding box center [507, 195] width 2 height 2
click at [503, 220] on span "Edit products" at bounding box center [510, 222] width 79 height 14
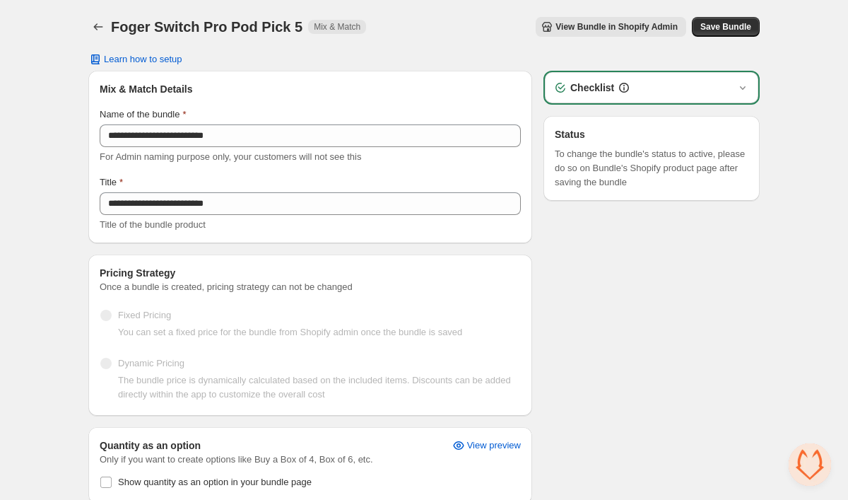
scroll to position [0, 0]
click at [102, 21] on icon "Back" at bounding box center [98, 27] width 14 height 14
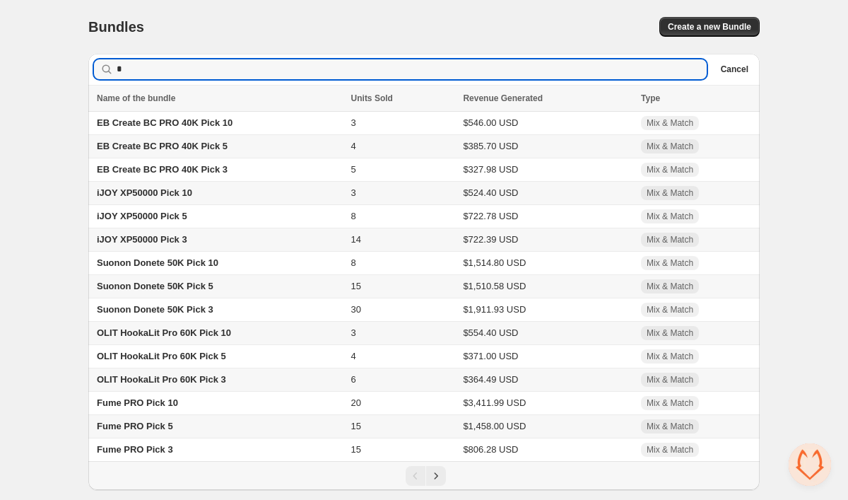
scroll to position [2710, 0]
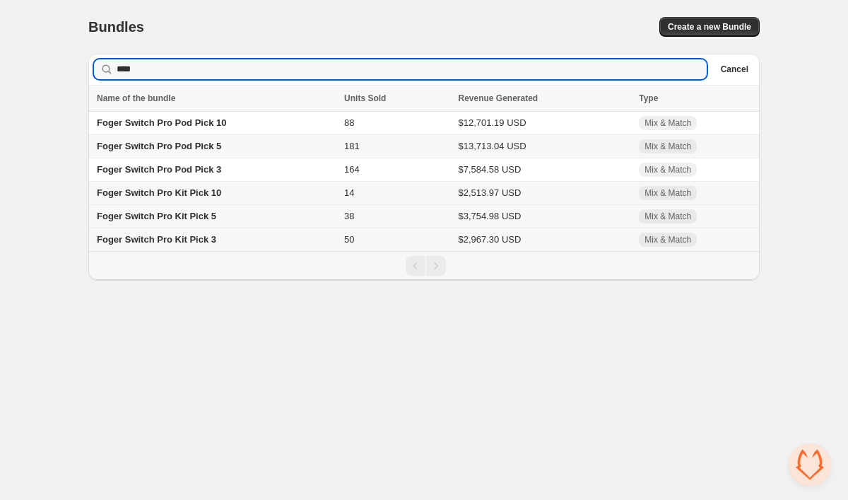
type input "****"
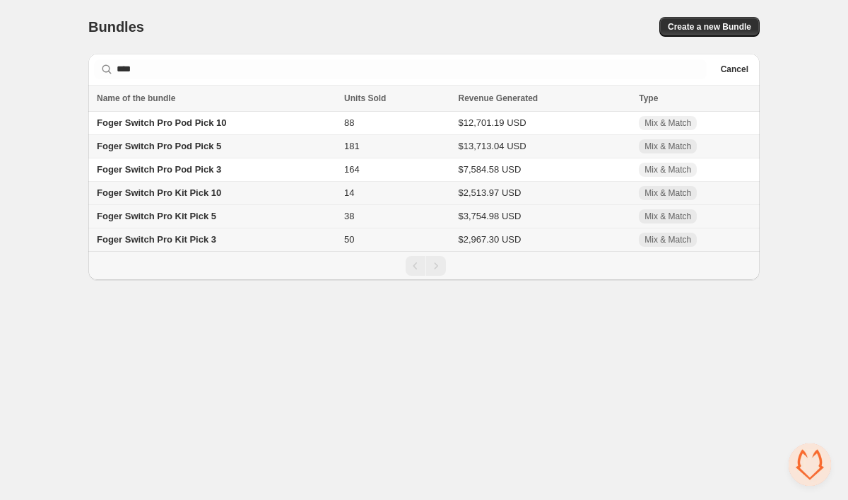
click at [165, 221] on span "Foger Switch Pro Kit Pick 5" at bounding box center [156, 216] width 119 height 11
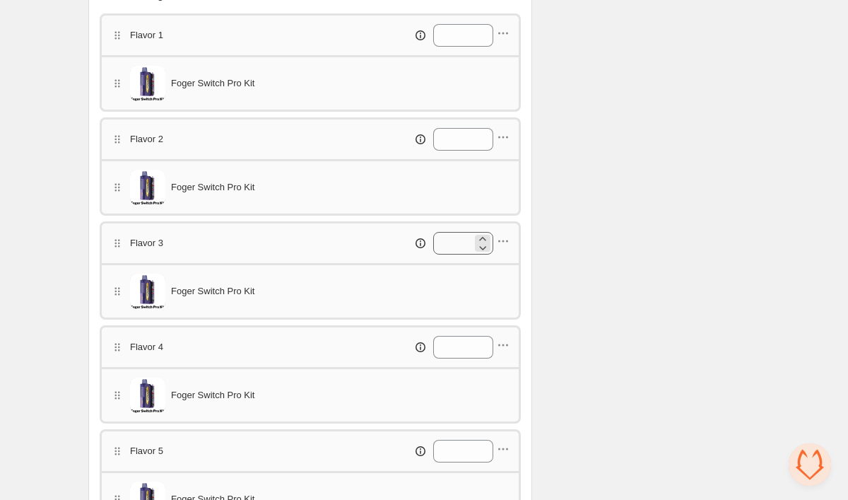
scroll to position [537, 0]
click at [503, 38] on icon "button" at bounding box center [503, 35] width 14 height 14
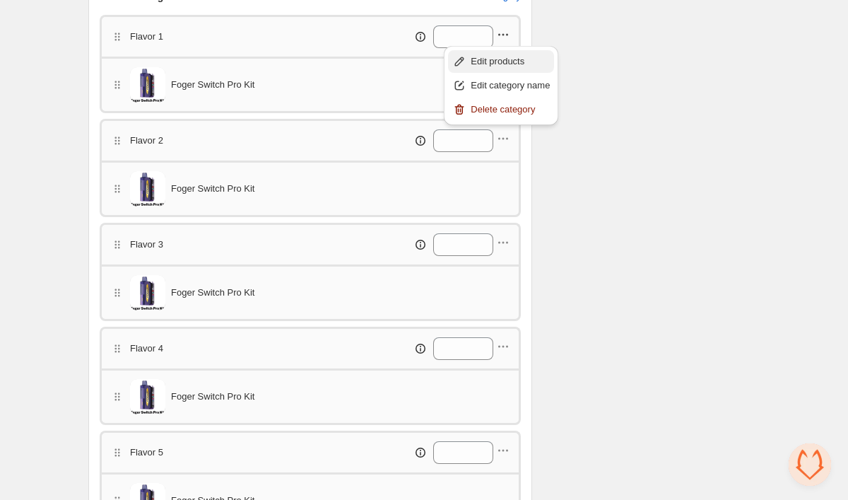
click at [504, 69] on button "Edit products" at bounding box center [501, 61] width 106 height 23
click at [508, 141] on icon "button" at bounding box center [503, 138] width 14 height 14
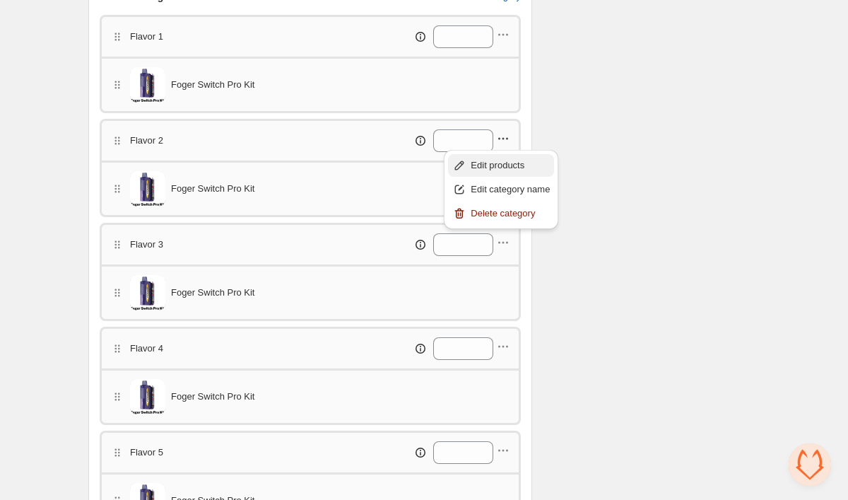
click at [507, 166] on span "Edit products" at bounding box center [510, 165] width 79 height 14
click at [507, 250] on icon "button" at bounding box center [503, 242] width 14 height 14
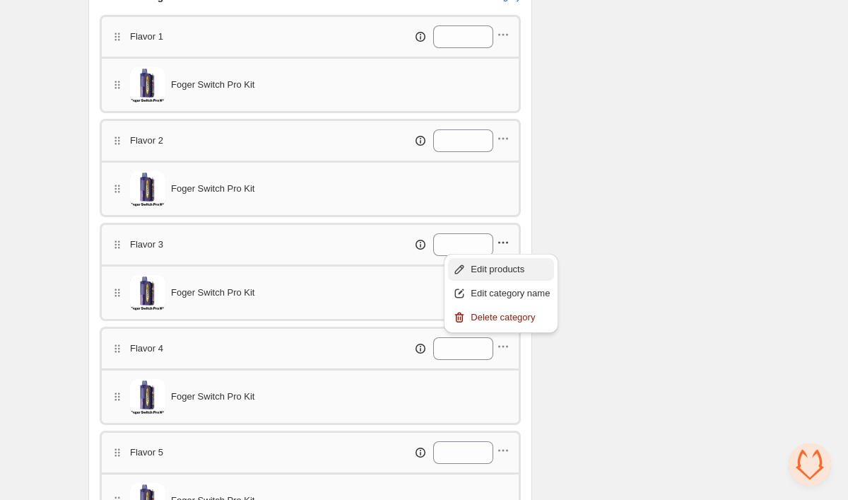
click at [507, 263] on span "Edit products" at bounding box center [510, 269] width 79 height 14
click at [507, 347] on icon "button" at bounding box center [507, 347] width 2 height 2
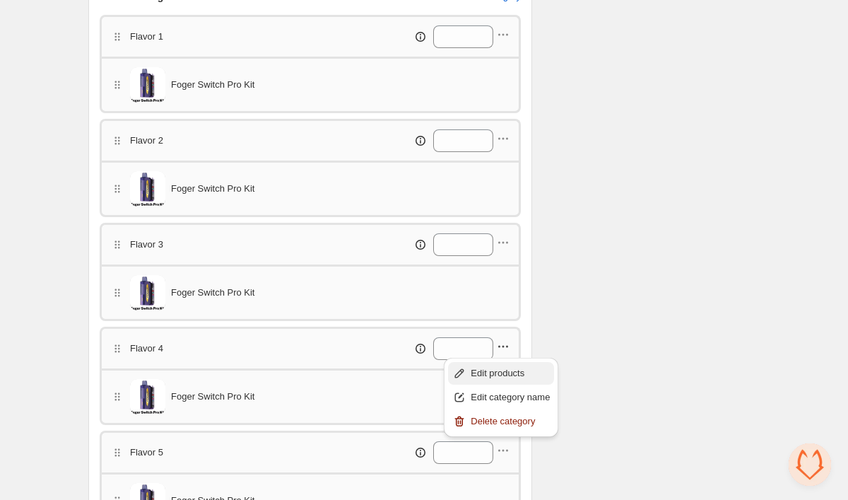
click at [508, 365] on button "Edit products" at bounding box center [501, 373] width 106 height 23
click at [503, 455] on icon "button" at bounding box center [503, 450] width 14 height 14
click at [498, 385] on button "Edit products" at bounding box center [501, 376] width 106 height 23
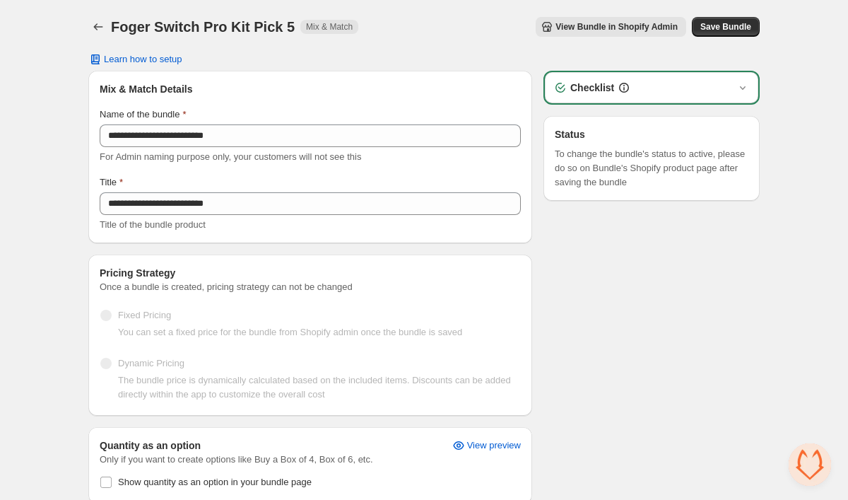
scroll to position [0, 0]
click at [714, 32] on span "Save Bundle" at bounding box center [726, 26] width 51 height 11
click at [99, 32] on icon "Back" at bounding box center [98, 27] width 14 height 14
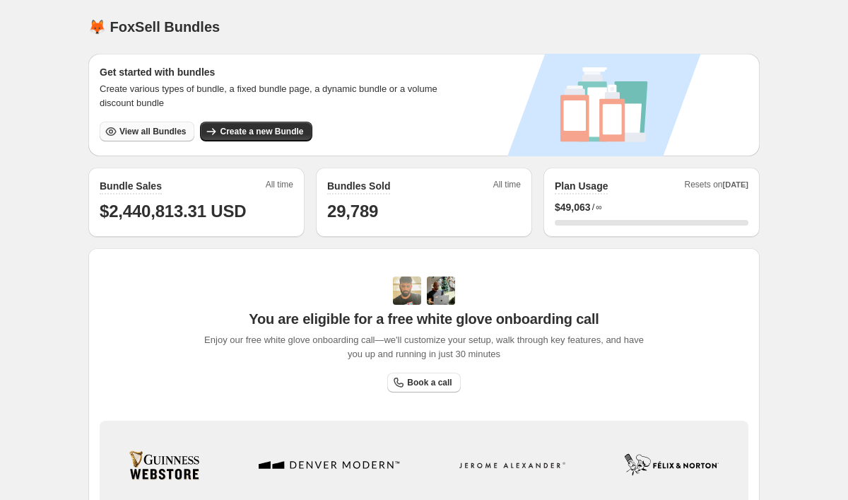
click at [160, 136] on span "View all Bundles" at bounding box center [152, 131] width 66 height 11
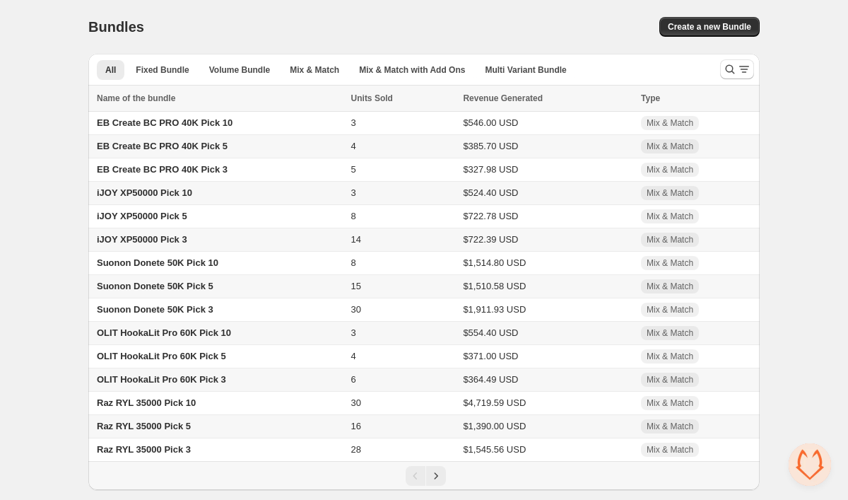
scroll to position [2710, 0]
click at [727, 72] on icon "Search and filter results" at bounding box center [730, 69] width 14 height 14
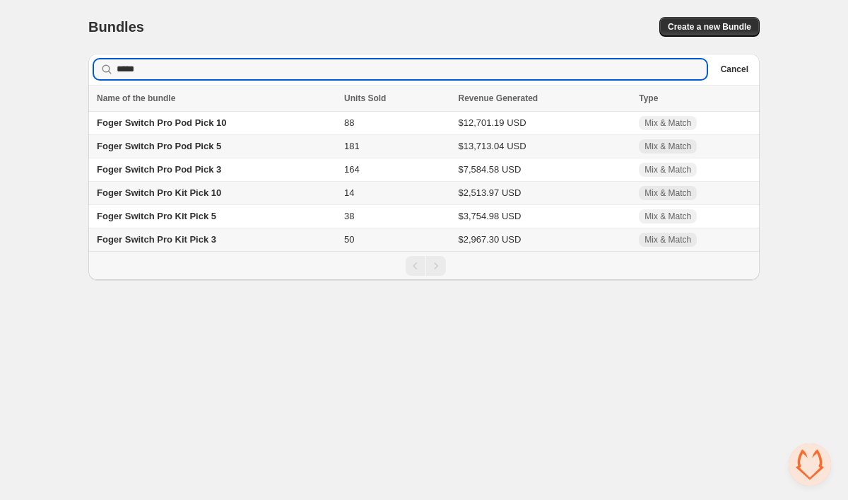
type input "*****"
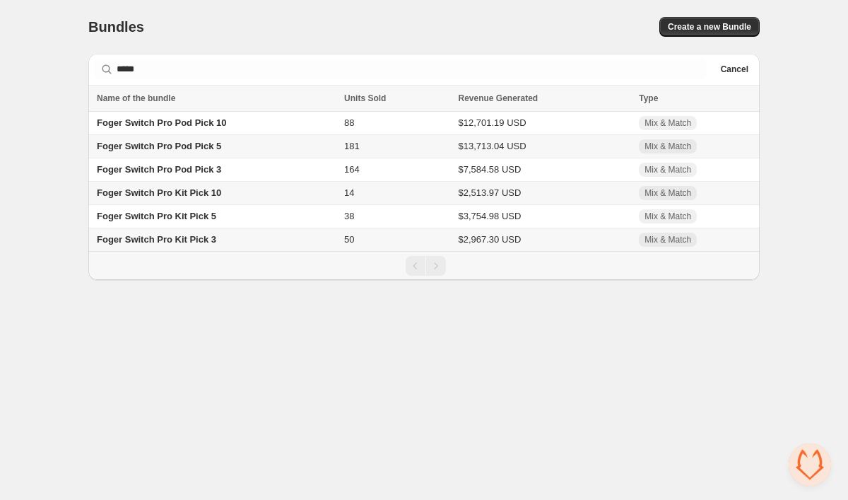
click at [286, 235] on td "Foger Switch Pro Kit Pick 3" at bounding box center [214, 239] width 252 height 23
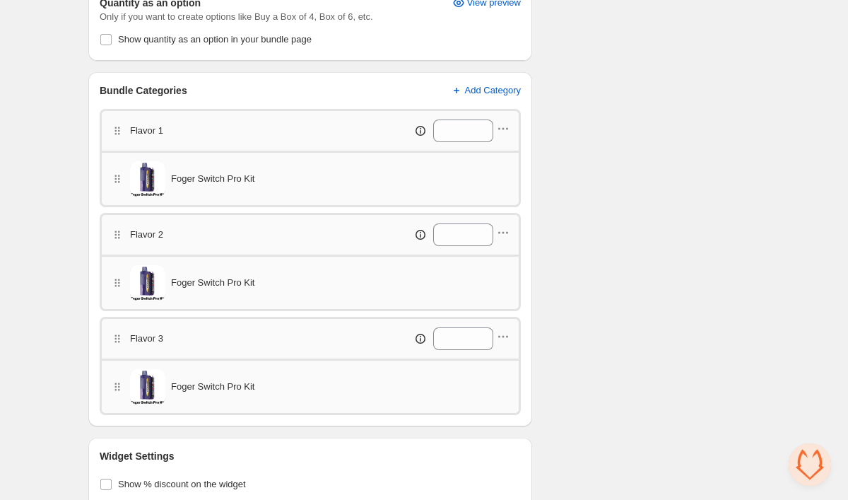
scroll to position [443, 0]
click at [506, 129] on icon "button" at bounding box center [503, 128] width 14 height 14
click at [504, 148] on span "Edit products" at bounding box center [510, 155] width 79 height 14
click at [499, 238] on icon "button" at bounding box center [503, 232] width 14 height 14
click at [500, 250] on button "Edit products" at bounding box center [501, 258] width 106 height 23
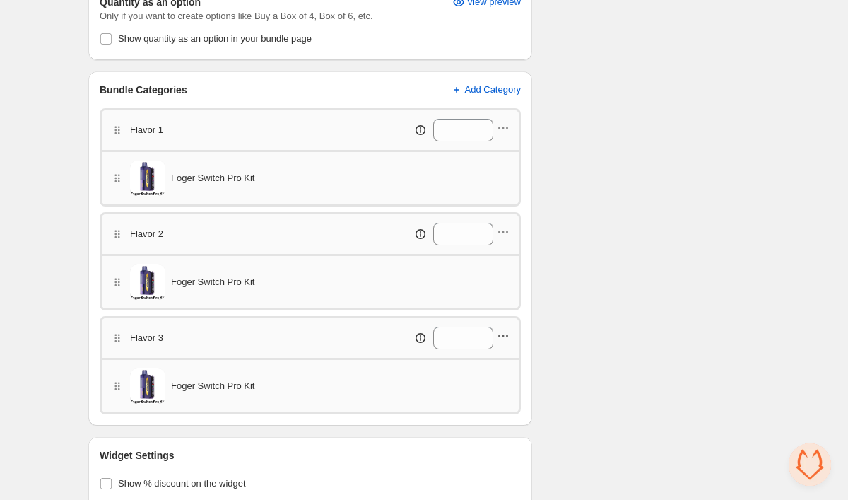
click at [506, 334] on icon "button" at bounding box center [503, 336] width 14 height 14
click at [505, 353] on button "Edit products" at bounding box center [501, 362] width 106 height 23
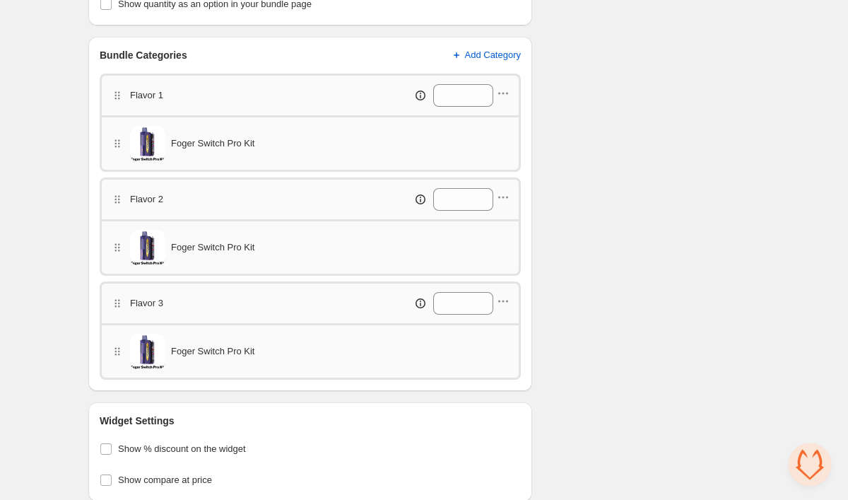
scroll to position [510, 0]
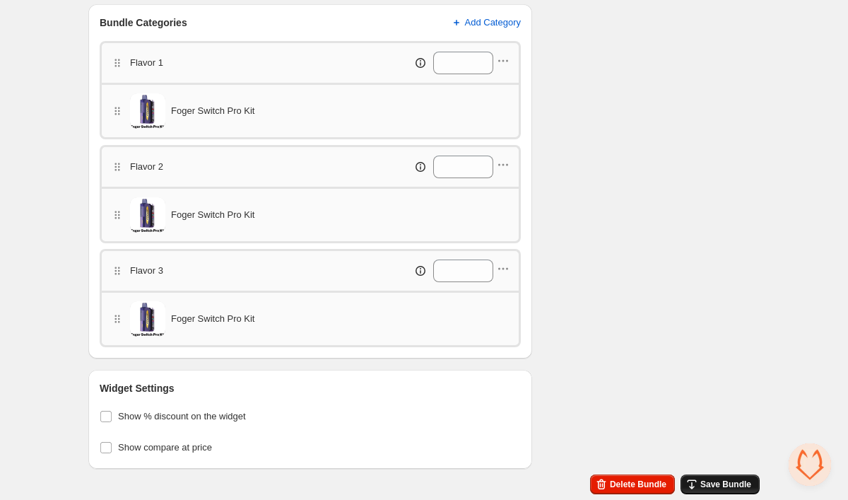
click at [723, 483] on span "Save Bundle" at bounding box center [726, 484] width 51 height 11
click at [704, 482] on span "Save Bundle" at bounding box center [726, 484] width 51 height 11
click at [708, 494] on div "**********" at bounding box center [424, 21] width 672 height 956
click at [708, 485] on span "Save Bundle" at bounding box center [726, 484] width 51 height 11
click at [716, 483] on span "Save Bundle" at bounding box center [726, 484] width 51 height 11
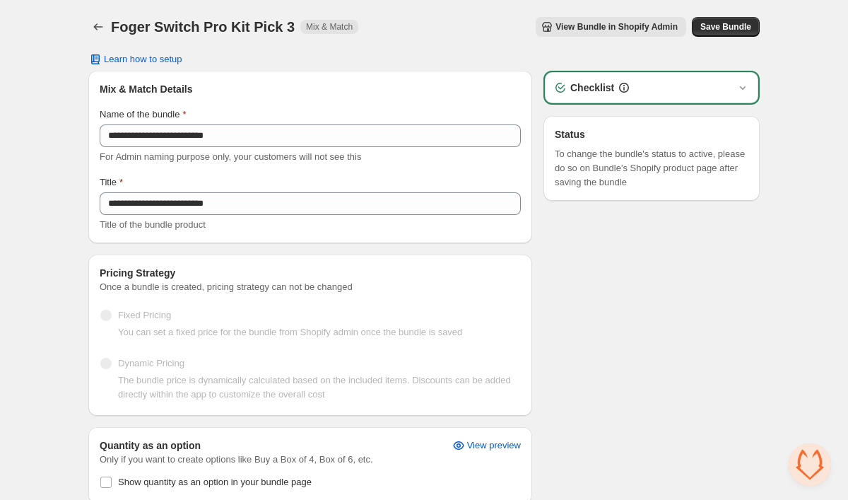
scroll to position [0, 0]
click at [100, 27] on icon "Back" at bounding box center [98, 27] width 14 height 14
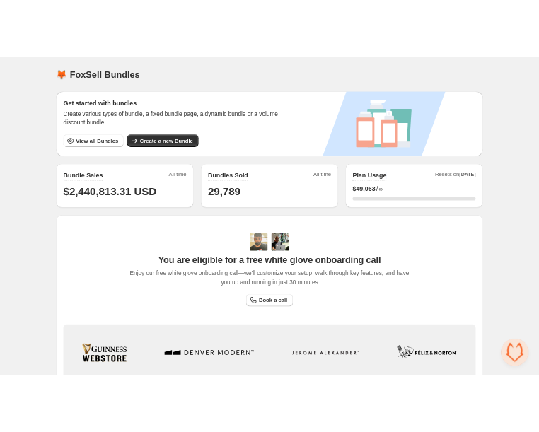
scroll to position [2710, 0]
